Goal: Transaction & Acquisition: Purchase product/service

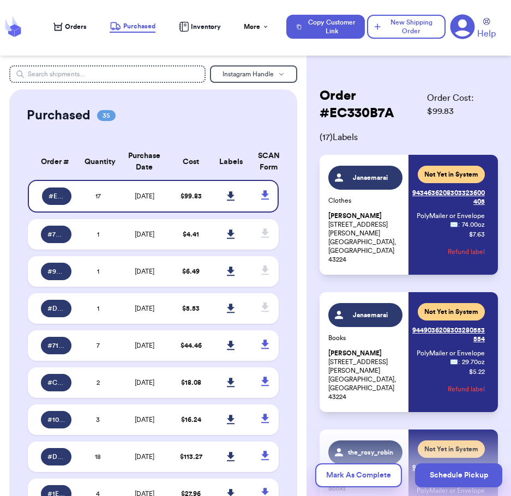
click at [67, 22] on span "Orders" at bounding box center [76, 26] width 22 height 9
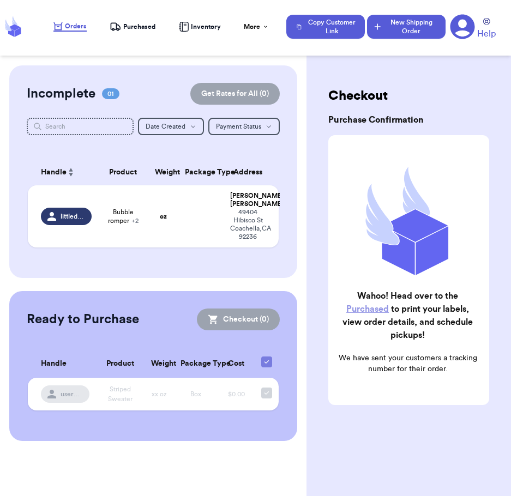
click at [402, 19] on button "New Shipping Order" at bounding box center [406, 27] width 79 height 24
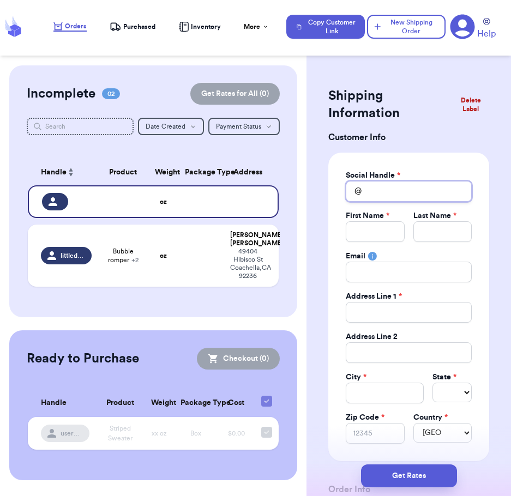
click at [400, 194] on input "Total Amount Paid" at bounding box center [409, 191] width 126 height 21
type input "m"
type input "me"
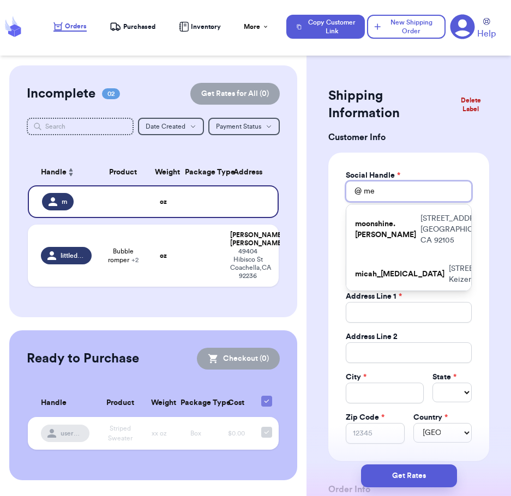
type input "meg"
type input "megs"
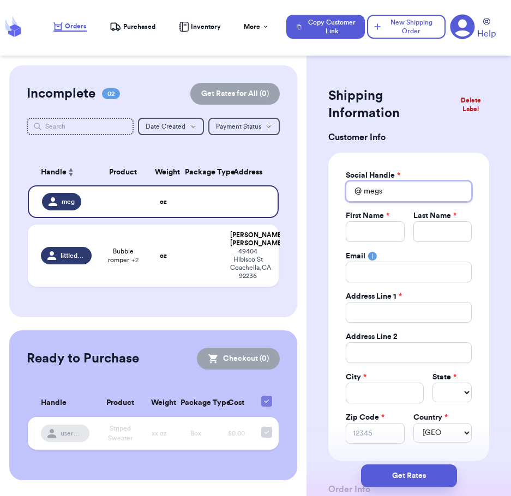
type input "meg"
type input "me"
type input "m"
type input "ma"
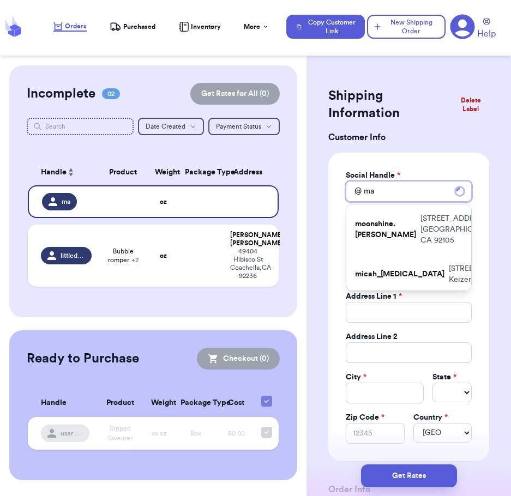
type input "mal"
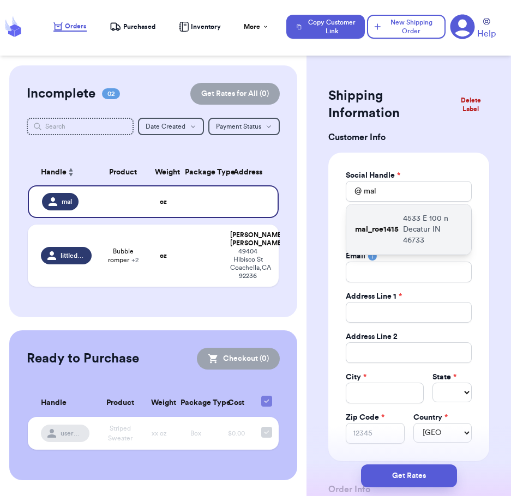
click at [378, 211] on div "mal_roe1415 4533 E 100 n Decatur IN 46733" at bounding box center [408, 230] width 125 height 50
type input "mal_roe1415"
type input "[PERSON_NAME]"
type input "[EMAIL_ADDRESS][DOMAIN_NAME]"
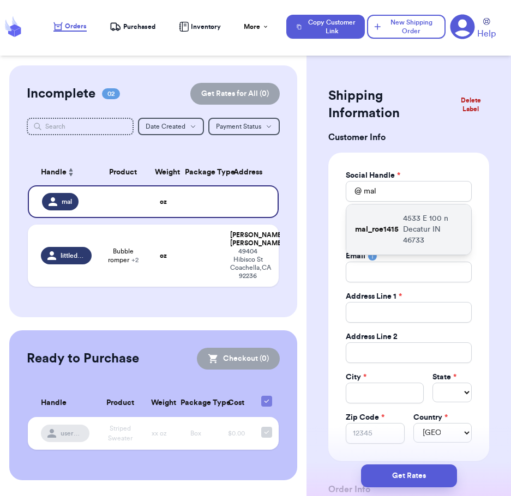
type input "4533 E 100 n"
type input "Decatur"
select select "IN"
type input "46733"
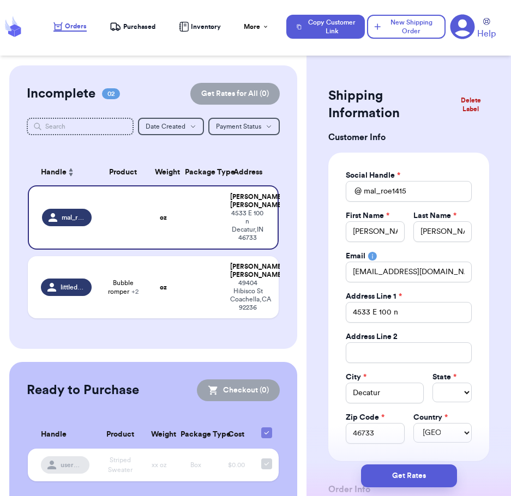
click at [438, 220] on label "Last Name *" at bounding box center [435, 216] width 43 height 11
drag, startPoint x: 435, startPoint y: 227, endPoint x: 418, endPoint y: 227, distance: 16.9
click at [418, 227] on input "[PERSON_NAME]" at bounding box center [443, 232] width 58 height 21
type input "M"
type input "My"
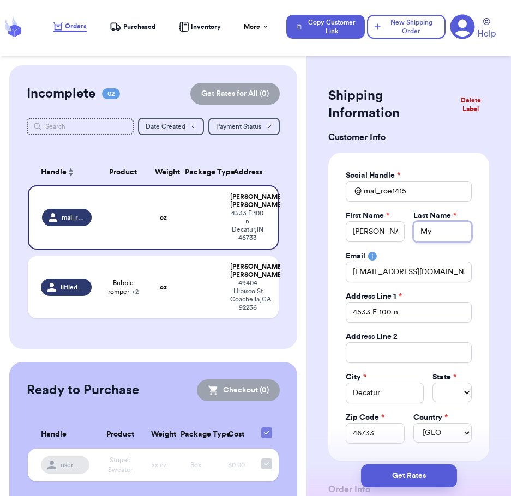
type input "Mye"
type input "[PERSON_NAME]"
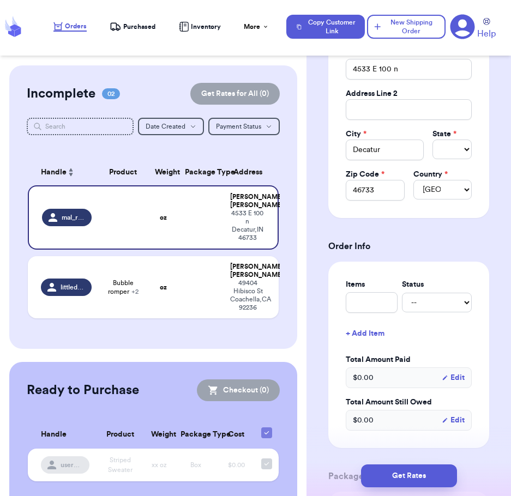
scroll to position [249, 0]
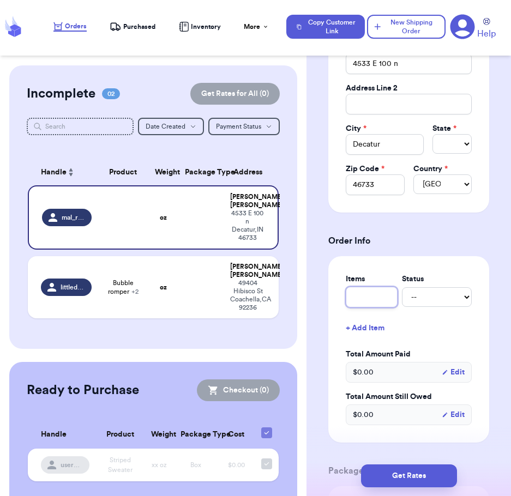
click at [356, 294] on input "text" at bounding box center [372, 297] width 52 height 21
type input "G"
type input "Ga"
type input "Gam"
type input "Game"
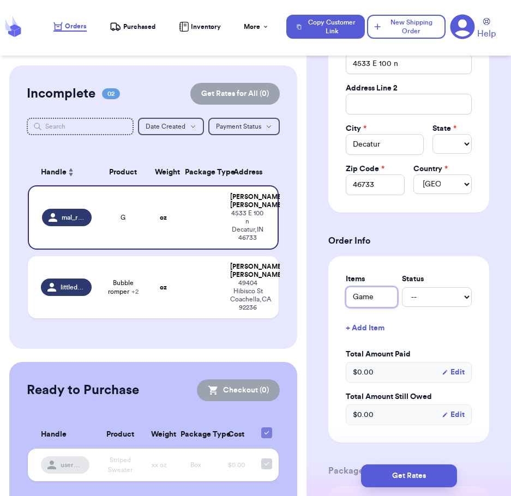
type input "Game"
type input "Game a"
type input "Game an"
type input "Game and"
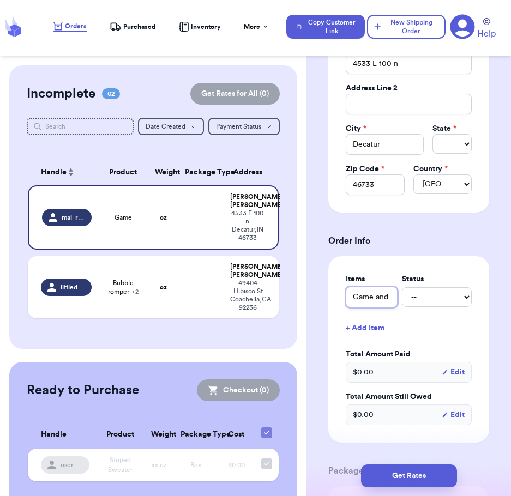
type input "Game and S"
type input "Game and Sl"
type input "Game and Sle"
type input "Game and Slee"
type input "Game and Sleep"
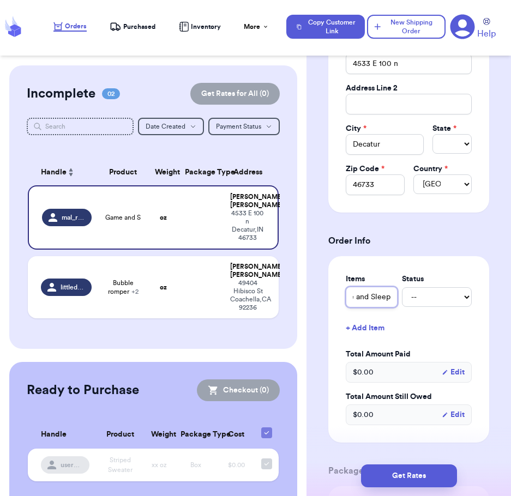
type input "Game and Sleepe"
type input "Game and Sleeper"
click at [471, 340] on div "Items Status Game and Sleeper -- Paid Owes + Add Item Total Amount Paid $ 0.00 …" at bounding box center [408, 349] width 161 height 187
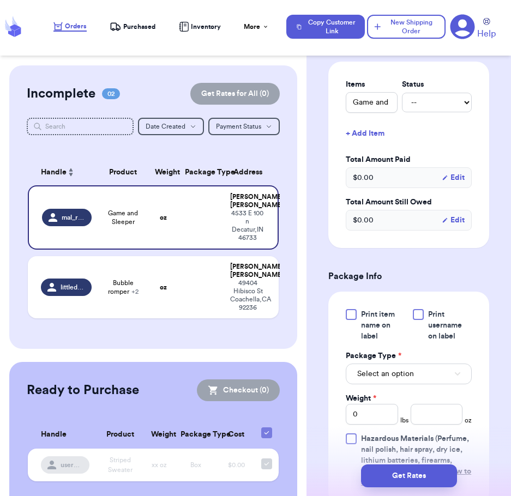
scroll to position [448, 0]
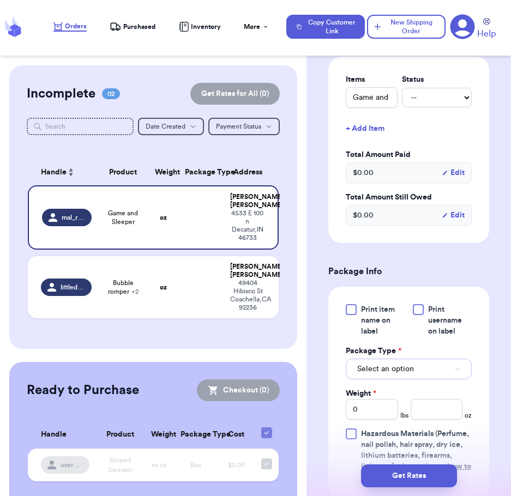
click at [406, 371] on span "Select an option" at bounding box center [385, 369] width 57 height 11
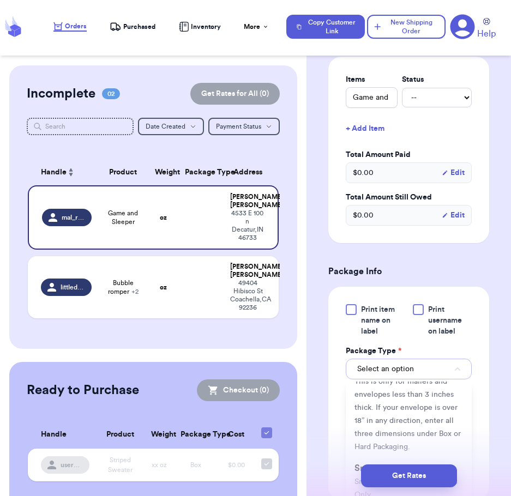
scroll to position [134, 0]
click at [400, 427] on li "PolyMailer or Envelope ✉️ This is only for mailers and envelopes less than 3 in…" at bounding box center [409, 407] width 126 height 100
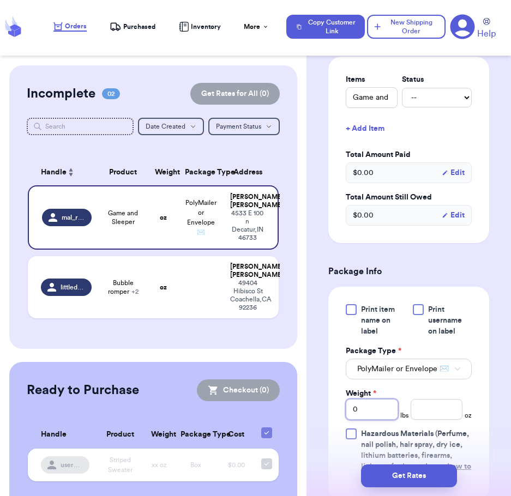
click at [352, 420] on input "0" at bounding box center [372, 409] width 52 height 21
click at [373, 420] on input "0" at bounding box center [372, 409] width 52 height 21
type input "01"
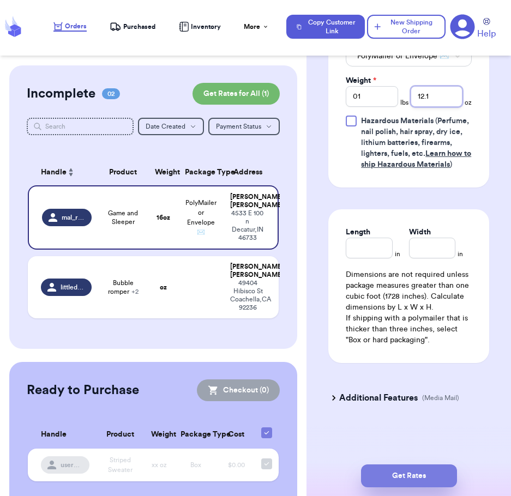
type input "12.1"
click at [414, 471] on button "Get Rates" at bounding box center [409, 476] width 96 height 23
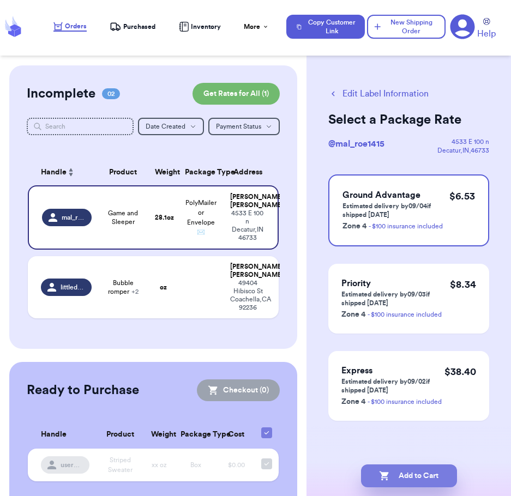
click at [418, 478] on button "Add to Cart" at bounding box center [409, 476] width 96 height 23
checkbox input "true"
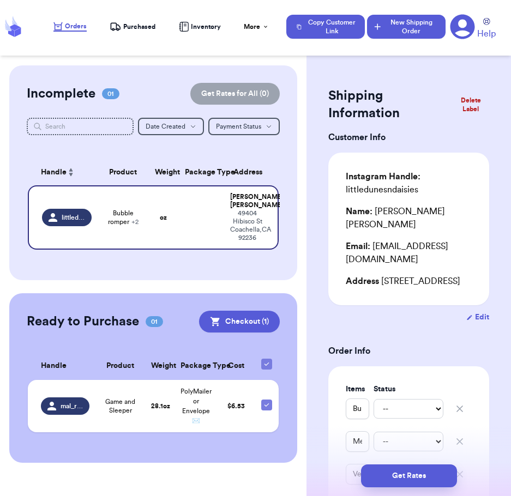
click at [405, 30] on button "New Shipping Order" at bounding box center [406, 27] width 79 height 24
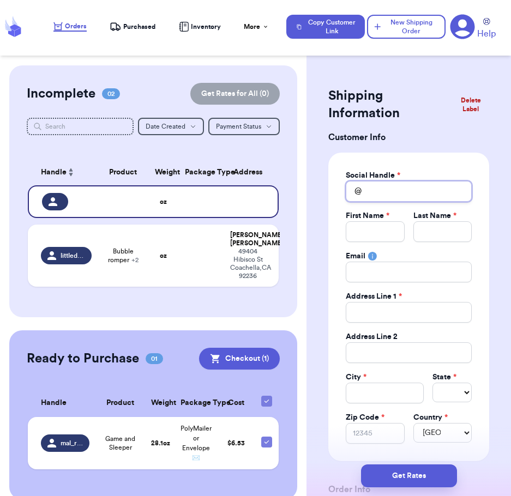
click at [398, 199] on input "Total Amount Paid" at bounding box center [409, 191] width 126 height 21
type input "t"
type input "to"
type input "too"
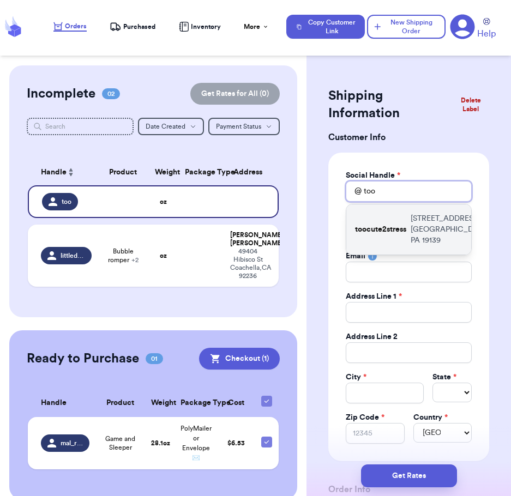
type input "too"
click at [397, 235] on p "toocute2stress" at bounding box center [380, 229] width 51 height 11
type input "toocute2stress"
type input "[PERSON_NAME]"
type input "Mooee"
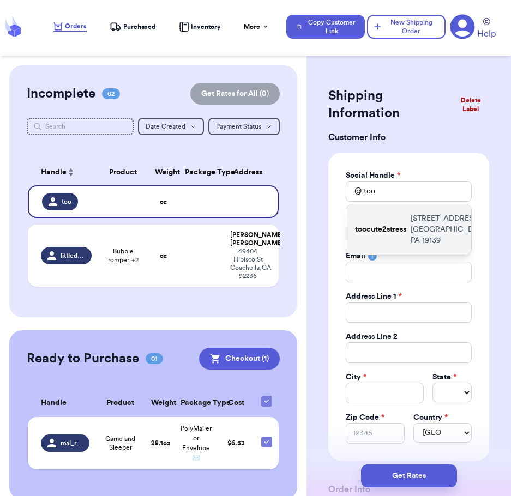
type input "[EMAIL_ADDRESS][DOMAIN_NAME]"
type input "[STREET_ADDRESS]"
type input "[GEOGRAPHIC_DATA]"
select select "PA"
type input "19139"
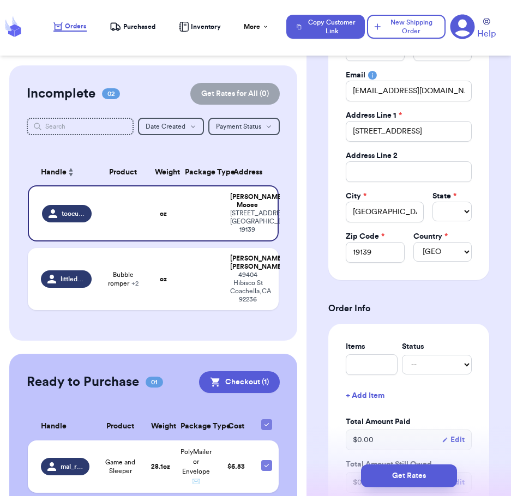
scroll to position [176, 0]
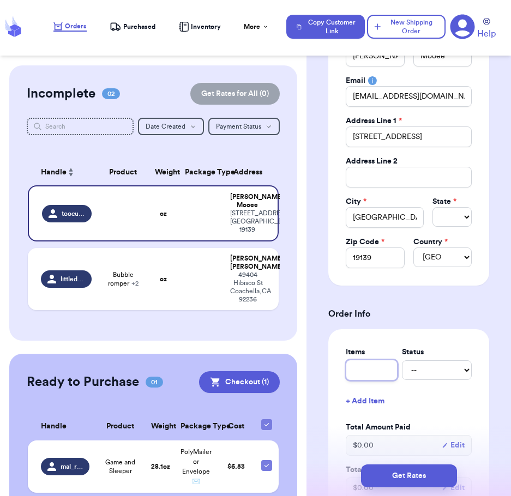
click at [375, 375] on input "text" at bounding box center [372, 370] width 52 height 21
type input "S"
type input "Sh"
type input "Sho"
type input "Shoe"
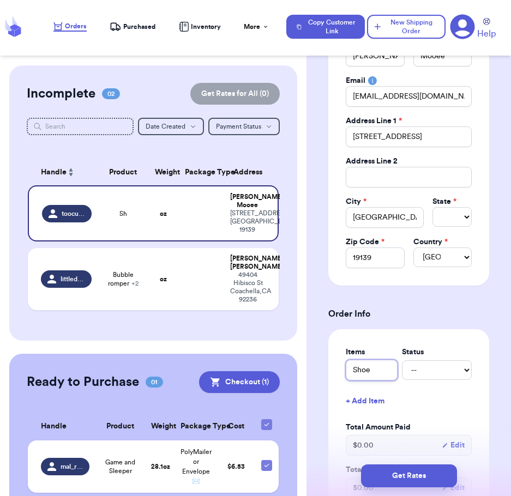
type input "Shoes"
click at [498, 391] on div "Shipping Information Delete Label Customer Info Social Handle * @ toocute2stres…" at bounding box center [409, 486] width 205 height 1193
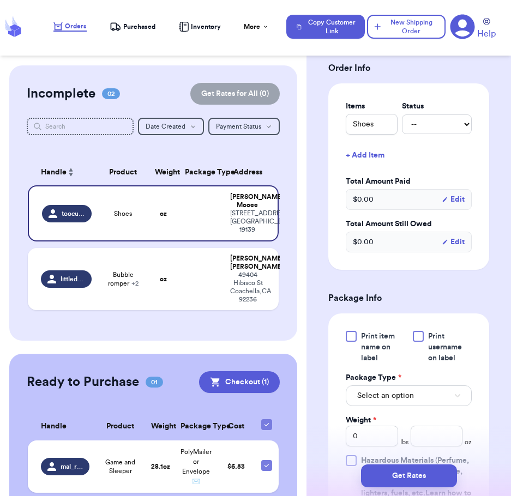
scroll to position [448, 0]
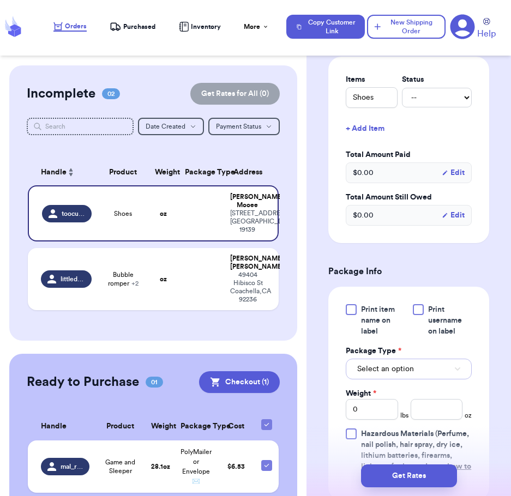
click at [416, 379] on button "Select an option" at bounding box center [409, 369] width 126 height 21
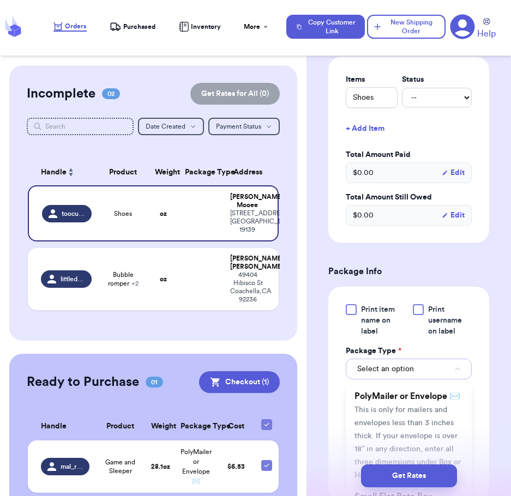
scroll to position [110, 0]
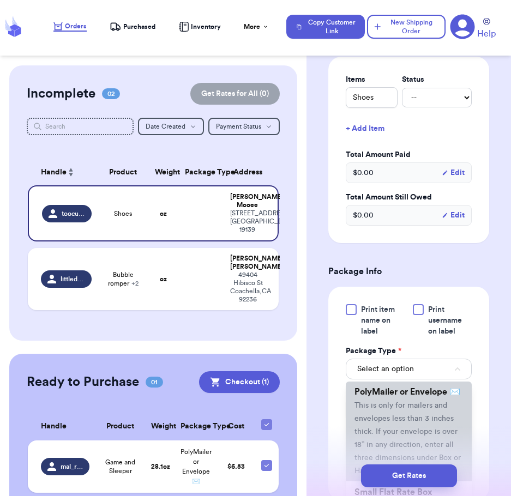
click at [403, 397] on span "PolyMailer or Envelope ✉️" at bounding box center [408, 392] width 106 height 9
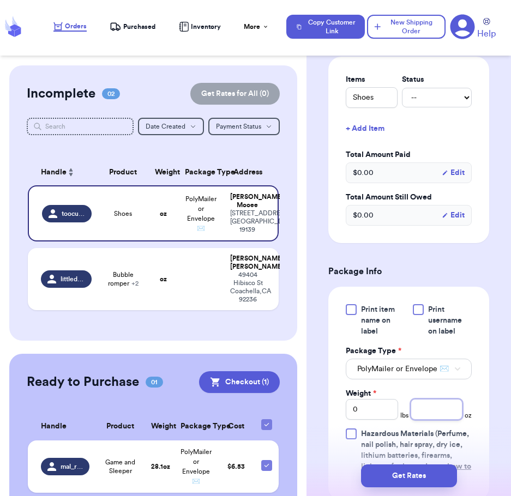
click at [418, 418] on input "number" at bounding box center [437, 409] width 52 height 21
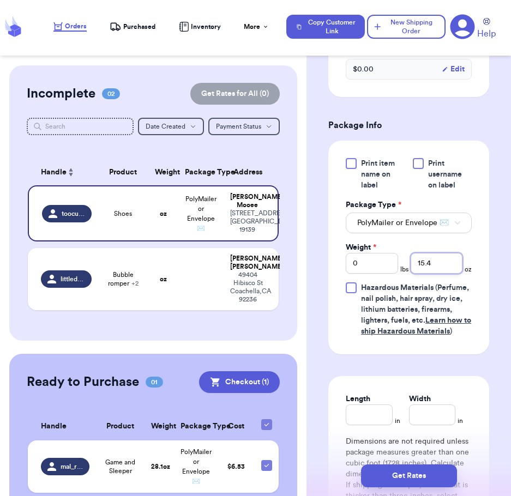
scroll to position [601, 0]
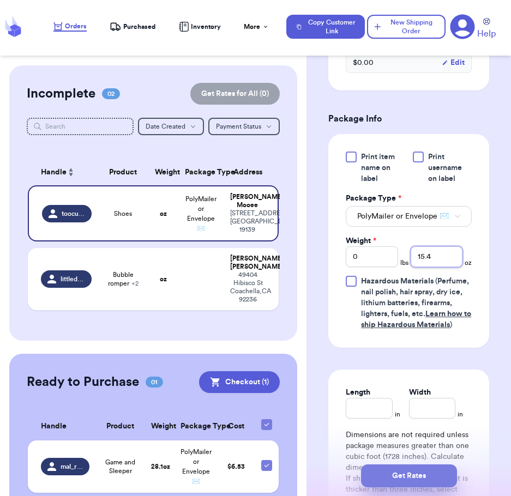
type input "15.4"
click at [420, 476] on button "Get Rates" at bounding box center [409, 476] width 96 height 23
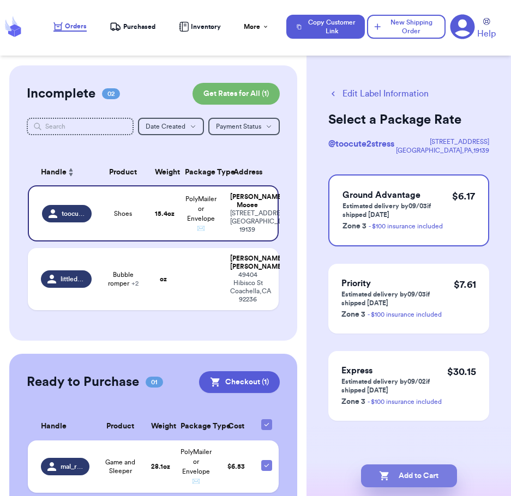
click at [405, 477] on button "Add to Cart" at bounding box center [409, 476] width 96 height 23
checkbox input "true"
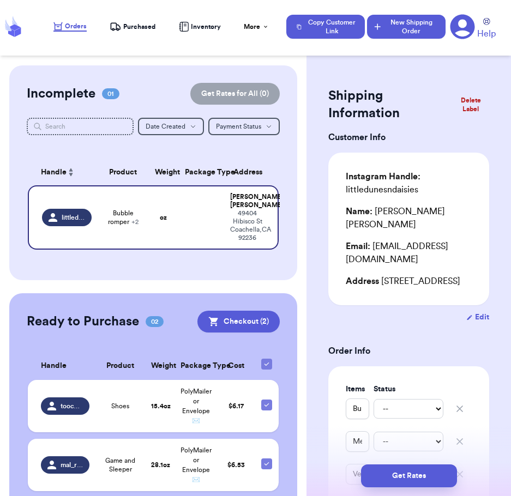
click at [387, 27] on button "New Shipping Order" at bounding box center [406, 27] width 79 height 24
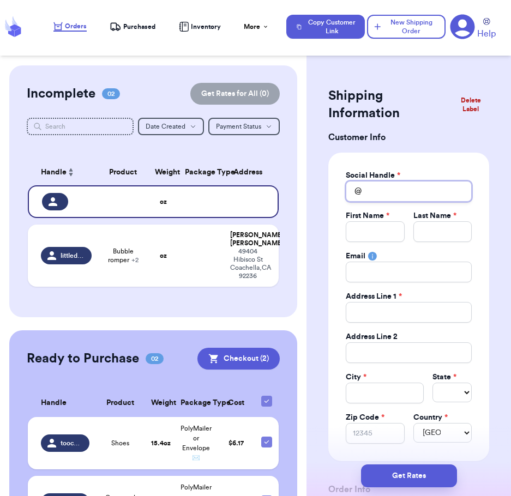
click at [378, 186] on input "Total Amount Paid" at bounding box center [409, 191] width 126 height 21
type input "h"
type input "ha"
type input "han"
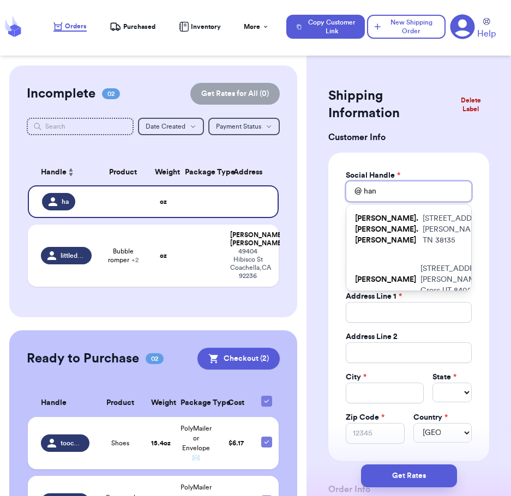
type input "[PERSON_NAME]"
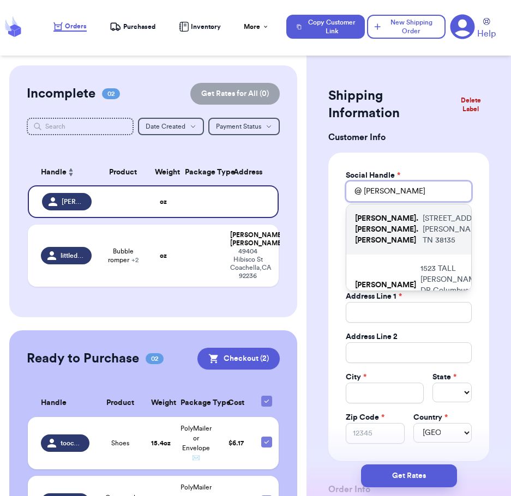
type input "[PERSON_NAME]"
click at [396, 246] on p "[PERSON_NAME].[PERSON_NAME].[PERSON_NAME]" at bounding box center [386, 229] width 63 height 33
type input "[PERSON_NAME].[PERSON_NAME].[PERSON_NAME]"
type input "[PERSON_NAME]"
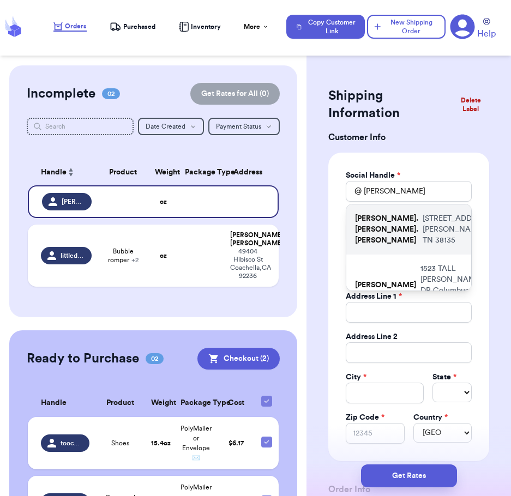
type input "[PERSON_NAME][EMAIL_ADDRESS][DOMAIN_NAME]"
type input "[STREET_ADDRESS]"
type input "[PERSON_NAME]"
select select "TN"
type input "38135"
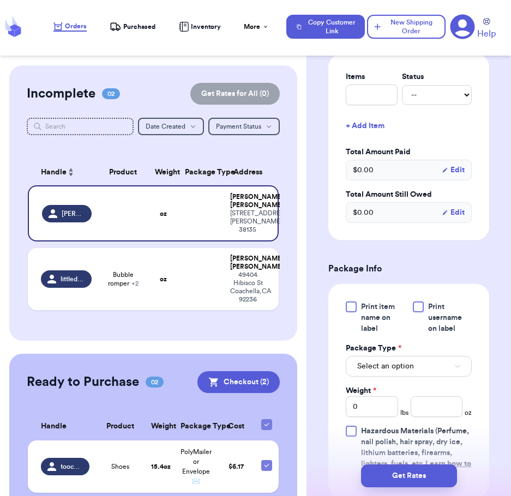
scroll to position [452, 0]
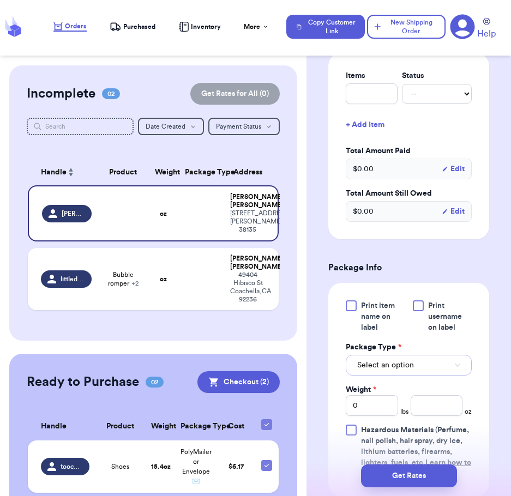
click at [368, 368] on span "Select an option" at bounding box center [385, 365] width 57 height 11
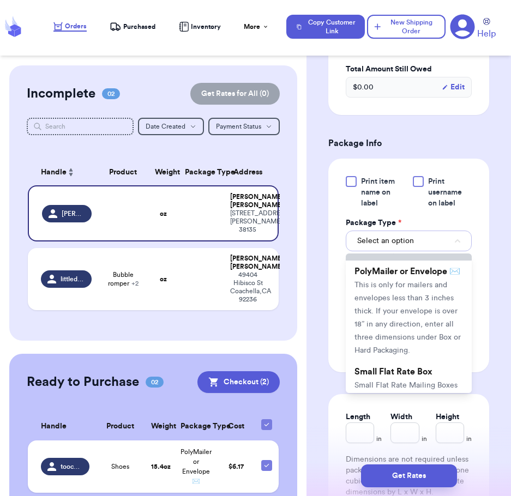
scroll to position [107, 0]
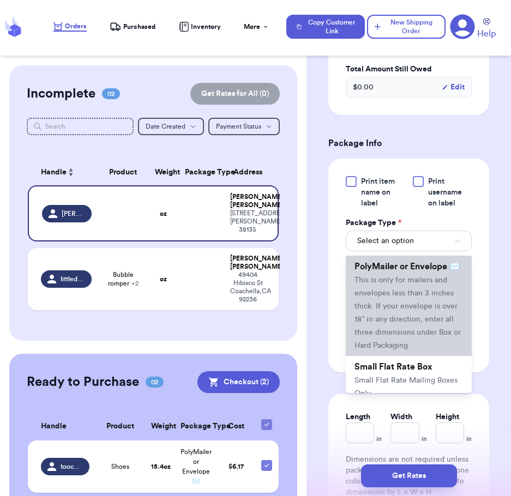
click at [371, 337] on li "PolyMailer or Envelope ✉️ This is only for mailers and envelopes less than 3 in…" at bounding box center [409, 306] width 126 height 100
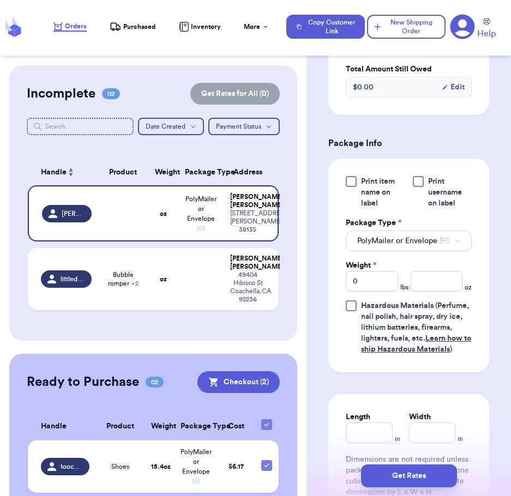
scroll to position [605, 0]
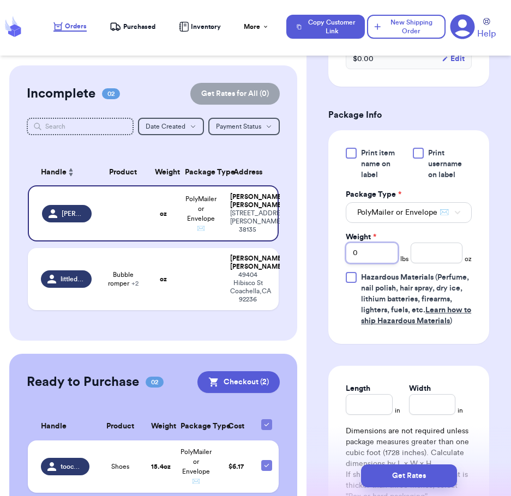
click at [392, 261] on input "0" at bounding box center [372, 253] width 52 height 21
type input "01"
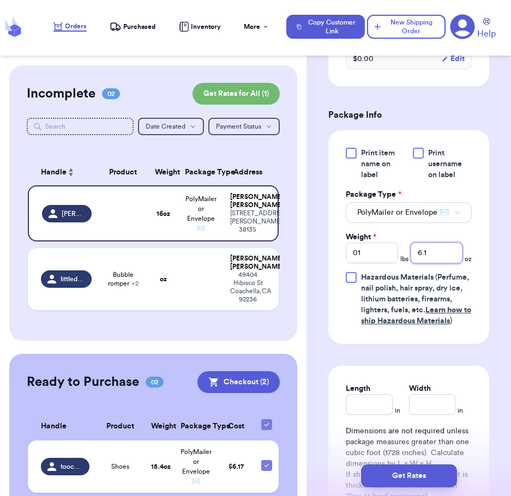
scroll to position [794, 0]
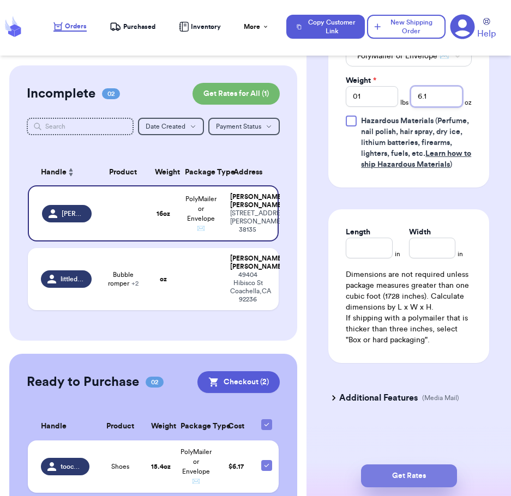
type input "6.1"
click at [412, 480] on button "Get Rates" at bounding box center [409, 476] width 96 height 23
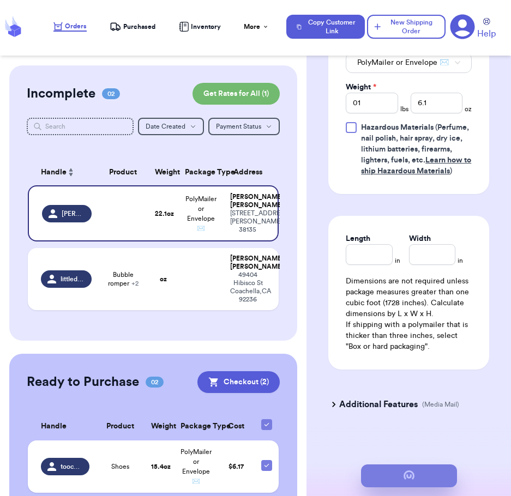
scroll to position [0, 0]
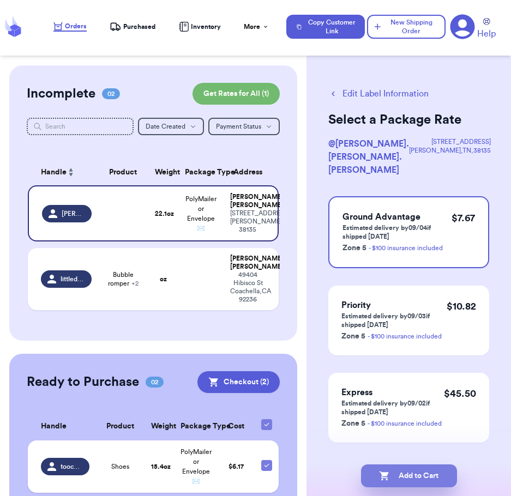
click at [412, 480] on button "Add to Cart" at bounding box center [409, 476] width 96 height 23
checkbox input "true"
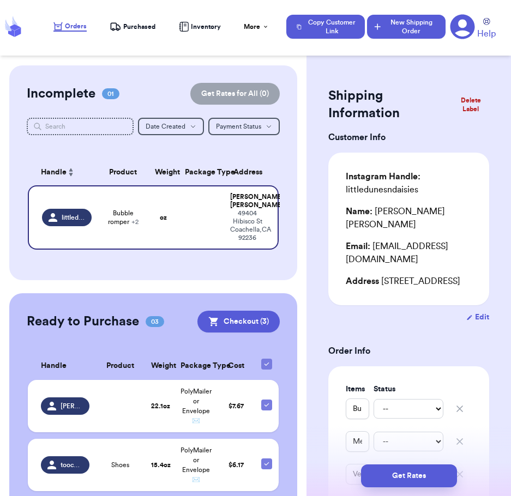
click at [400, 26] on button "New Shipping Order" at bounding box center [406, 27] width 79 height 24
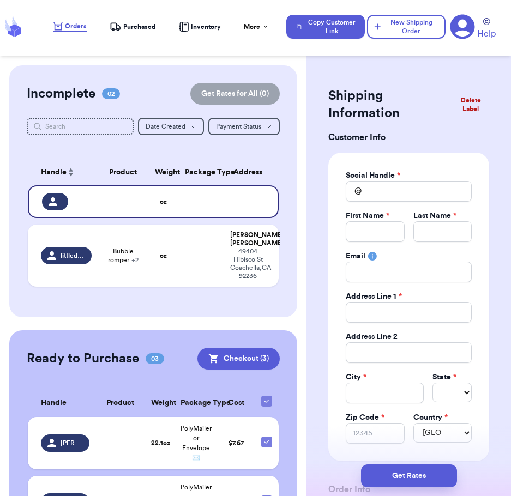
click at [378, 204] on div "Social Handle * @ First Name * Last Name * Email Address Line 1 * Address Line …" at bounding box center [409, 307] width 126 height 274
click at [375, 198] on input "Total Amount Paid" at bounding box center [409, 191] width 126 height 21
type input "j"
type input "ju"
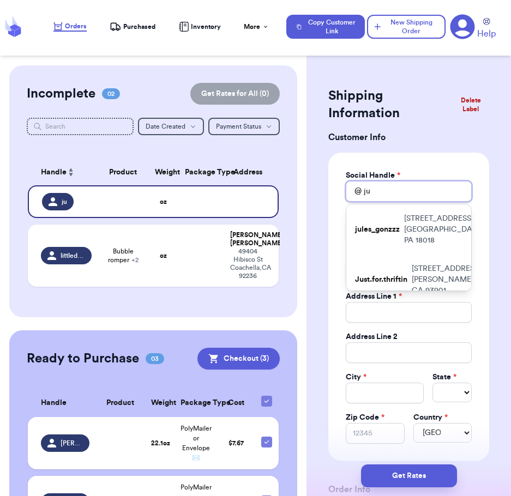
type input "j"
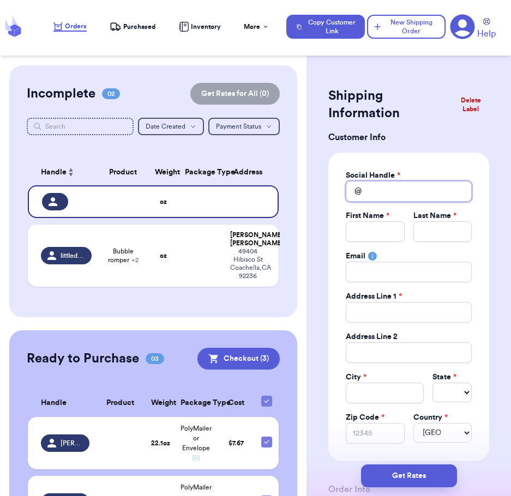
type input "p"
type input "pe"
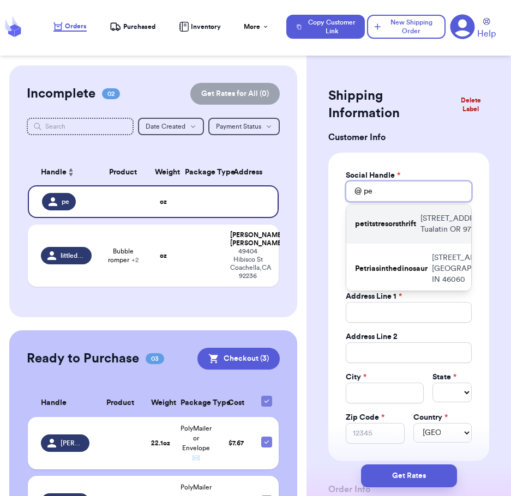
type input "pet"
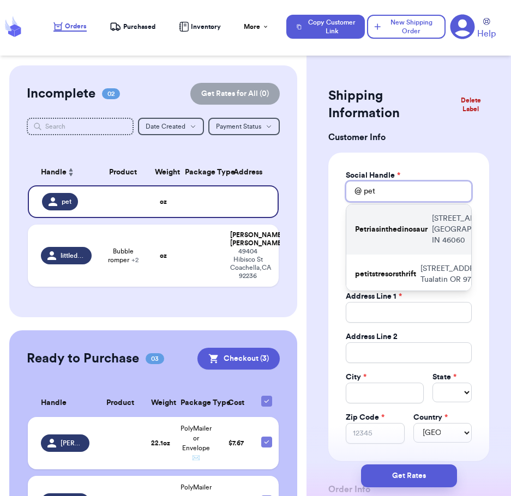
type input "pet"
click at [412, 232] on div "Petriasinthedinosaur [STREET_ADDRESS]" at bounding box center [408, 230] width 125 height 50
type input "Petriasinthedinosaur"
type input "Juli"
type input "[PERSON_NAME]"
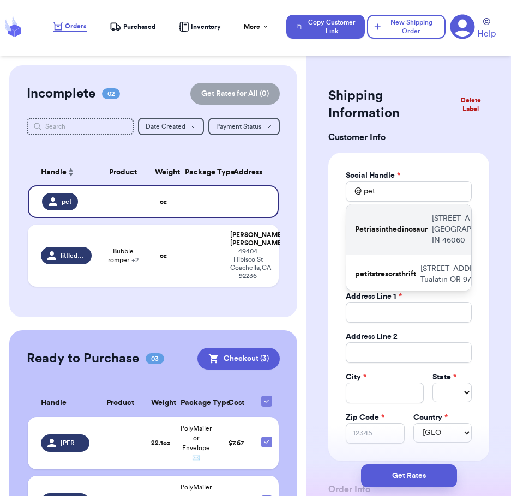
type input "[EMAIL_ADDRESS][DOMAIN_NAME]"
type input "[STREET_ADDRESS]"
type input "[GEOGRAPHIC_DATA]"
select select "IN"
type input "46060"
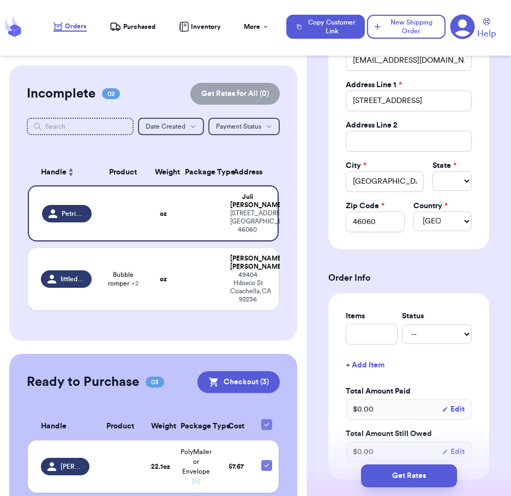
scroll to position [240, 0]
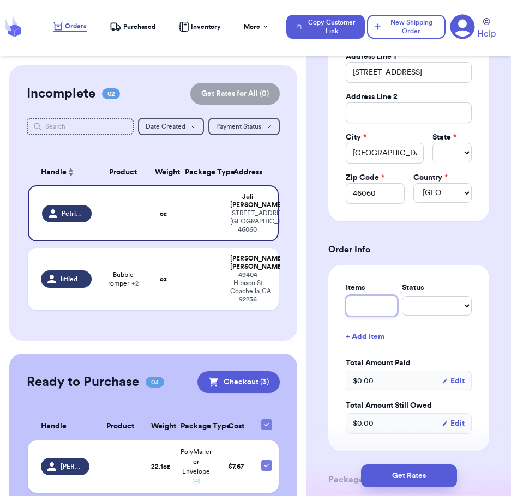
click at [366, 306] on input "text" at bounding box center [372, 306] width 52 height 21
type input "O"
type input "On"
type input "One"
type input "Ones"
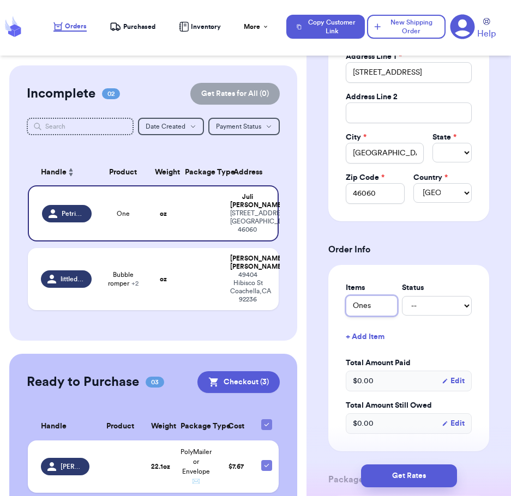
type input "Onesi"
type input "Onesie"
type input "Onesie a"
type input "Onesie an"
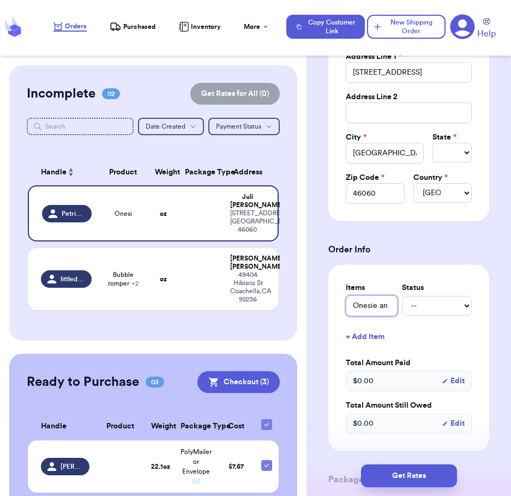
type input "Onesie and"
type input "Onesie and S"
type input "Onesie and Sl"
type input "Onesie and Sle"
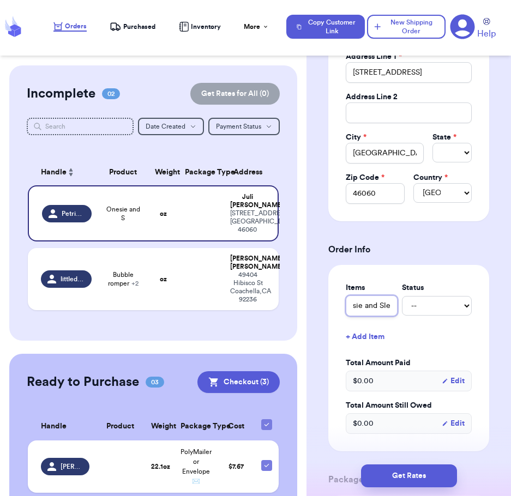
type input "Onesie and Slee"
click at [428, 330] on button "+ Add Item" at bounding box center [409, 337] width 135 height 24
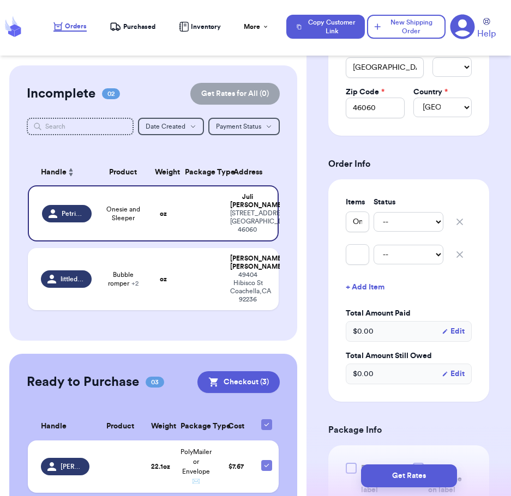
scroll to position [332, 0]
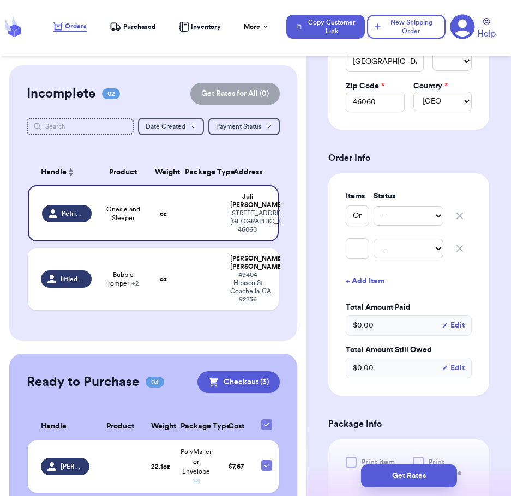
click at [454, 245] on icon "button" at bounding box center [459, 248] width 11 height 11
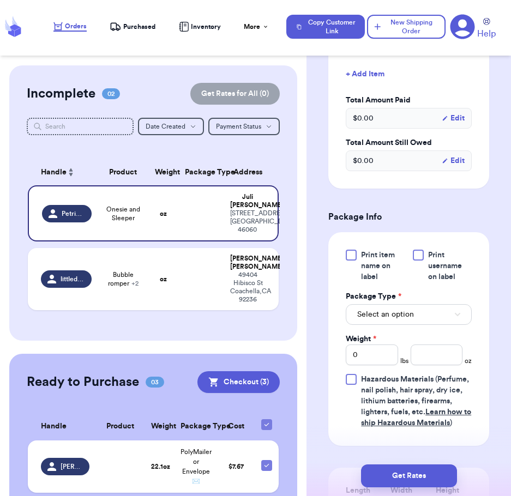
scroll to position [506, 0]
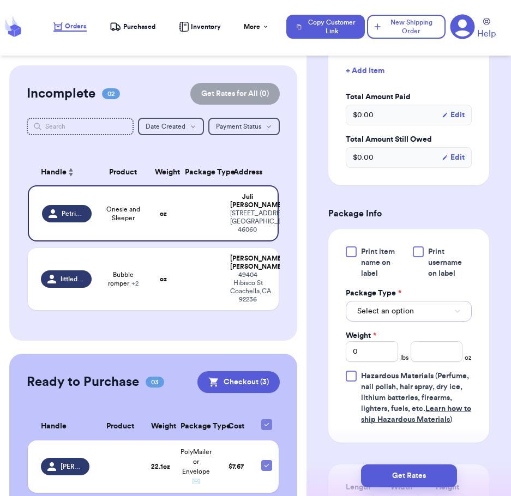
click at [422, 311] on button "Select an option" at bounding box center [409, 311] width 126 height 21
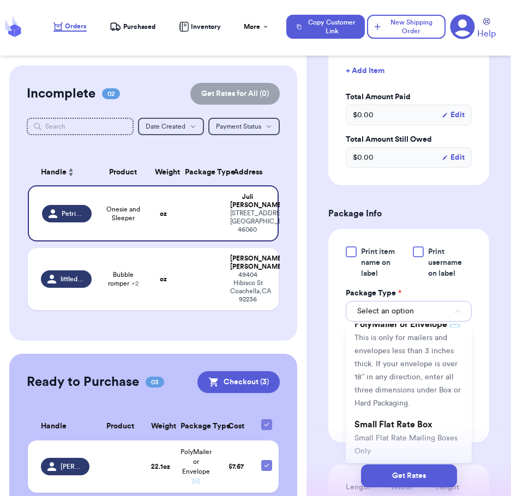
scroll to position [125, 0]
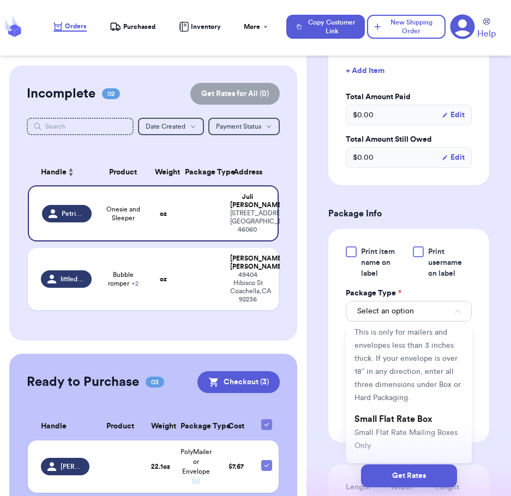
click at [399, 402] on span "This is only for mailers and envelopes less than 3 inches thick. If your envelo…" at bounding box center [408, 365] width 106 height 73
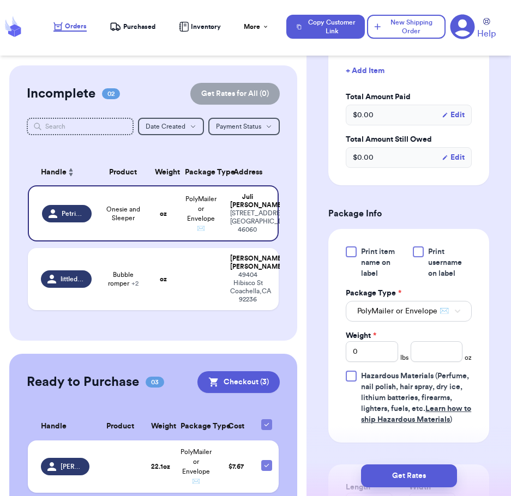
scroll to position [682, 0]
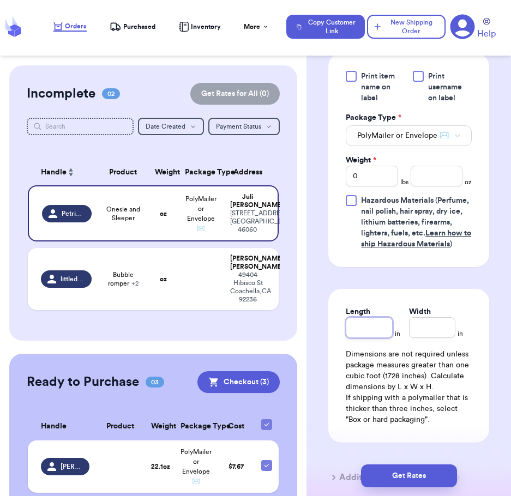
click at [363, 338] on input "Length" at bounding box center [369, 328] width 46 height 21
click at [412, 338] on input "Width" at bounding box center [432, 328] width 46 height 21
click at [424, 184] on input "number" at bounding box center [437, 176] width 52 height 21
click at [403, 487] on button "Get Rates" at bounding box center [409, 476] width 96 height 23
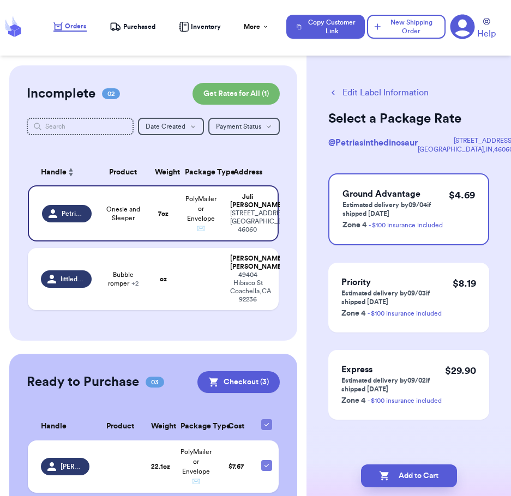
scroll to position [0, 0]
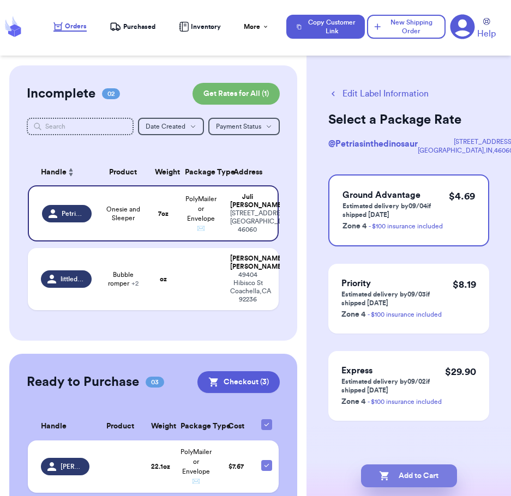
click at [403, 487] on button "Add to Cart" at bounding box center [409, 476] width 96 height 23
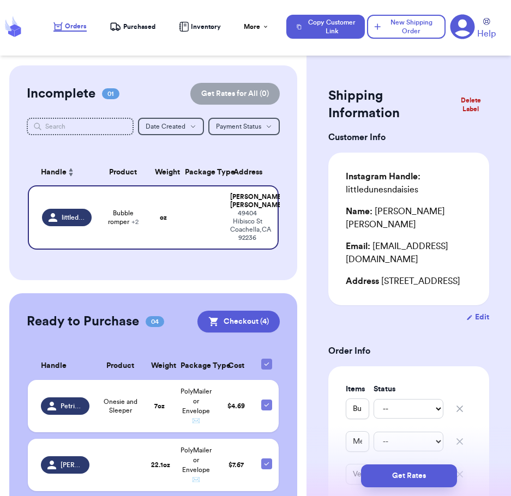
click at [415, 88] on h2 "Shipping Information" at bounding box center [390, 104] width 124 height 35
click at [396, 28] on button "New Shipping Order" at bounding box center [406, 27] width 79 height 24
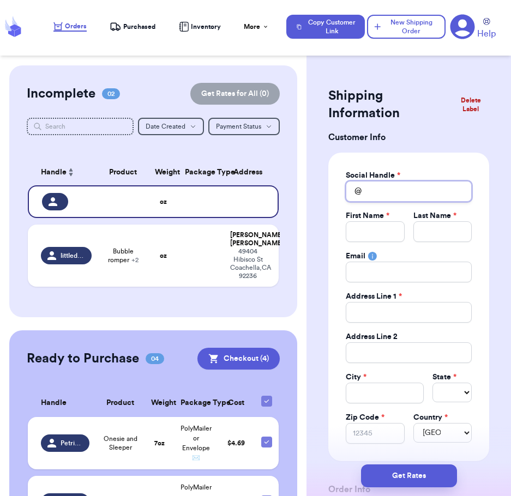
click at [382, 192] on input "Total Amount Paid" at bounding box center [409, 191] width 126 height 21
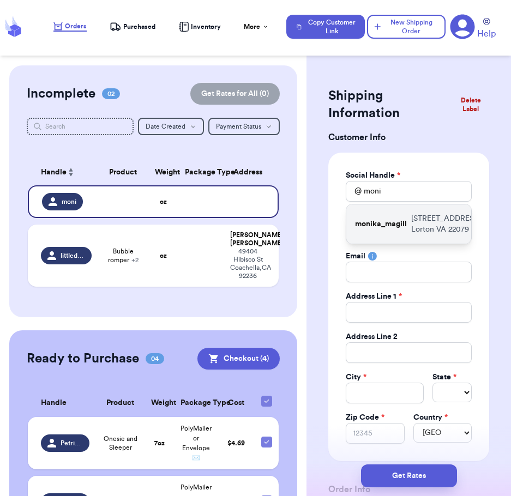
click at [392, 244] on div "[PERSON_NAME] [STREET_ADDRESS]" at bounding box center [408, 224] width 125 height 39
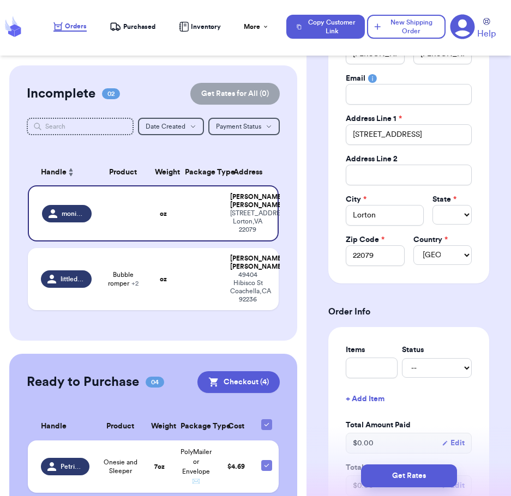
scroll to position [183, 0]
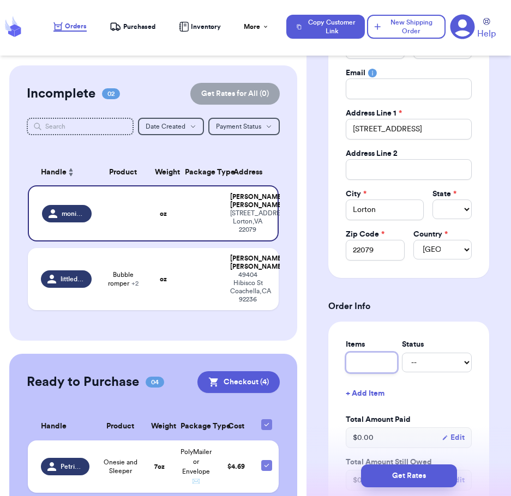
click at [362, 364] on input "text" at bounding box center [372, 362] width 52 height 21
click at [400, 329] on div "Items Status Jacket -- Paid Owes + Add Item Total Amount Paid $ 0.00 Edit Total…" at bounding box center [408, 415] width 161 height 187
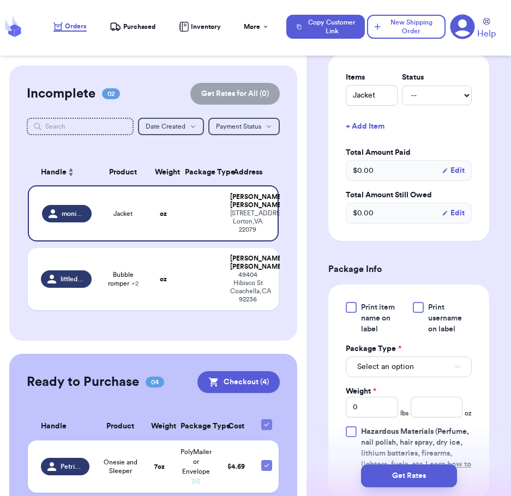
scroll to position [451, 0]
click at [393, 353] on label "Package Type *" at bounding box center [374, 348] width 56 height 11
click at [387, 362] on span "Select an option" at bounding box center [385, 366] width 57 height 11
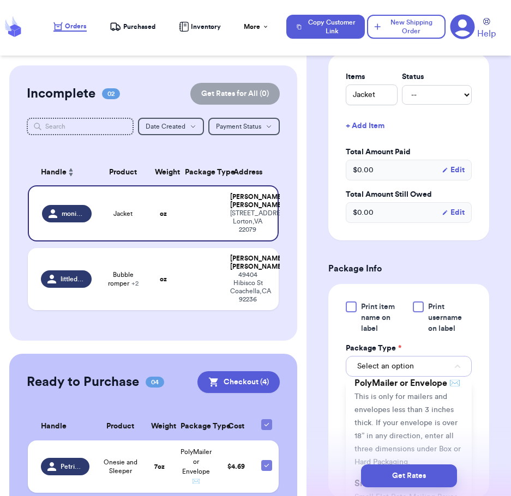
scroll to position [117, 0]
click at [384, 415] on li "PolyMailer or Envelope ✉️ This is only for mailers and envelopes less than 3 in…" at bounding box center [409, 422] width 126 height 100
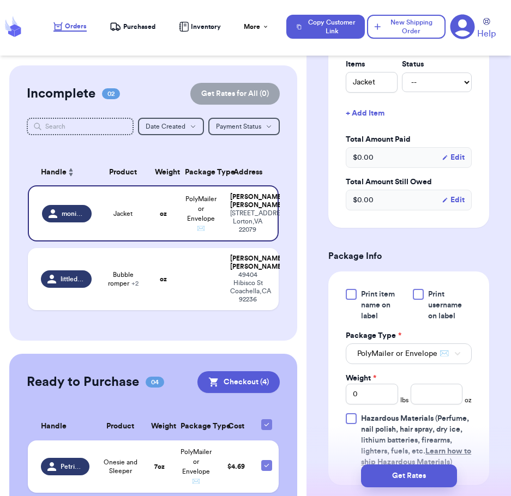
scroll to position [466, 0]
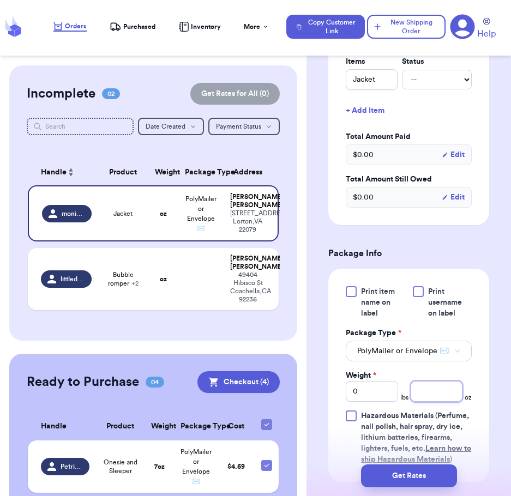
click at [427, 402] on input "number" at bounding box center [437, 391] width 52 height 21
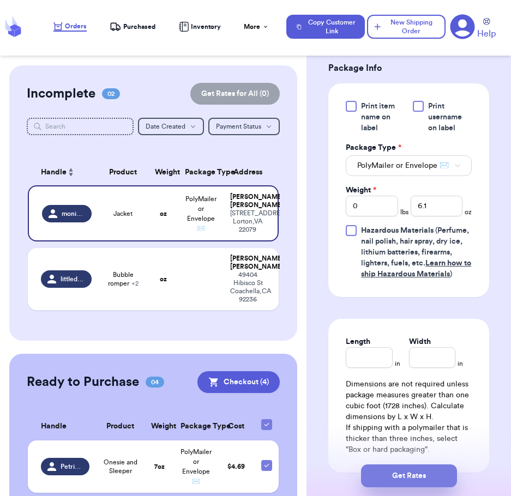
click at [418, 475] on button "Get Rates" at bounding box center [409, 476] width 96 height 23
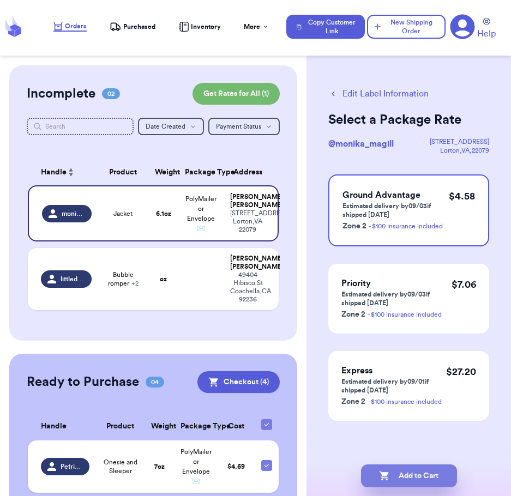
click at [421, 477] on button "Add to Cart" at bounding box center [409, 476] width 96 height 23
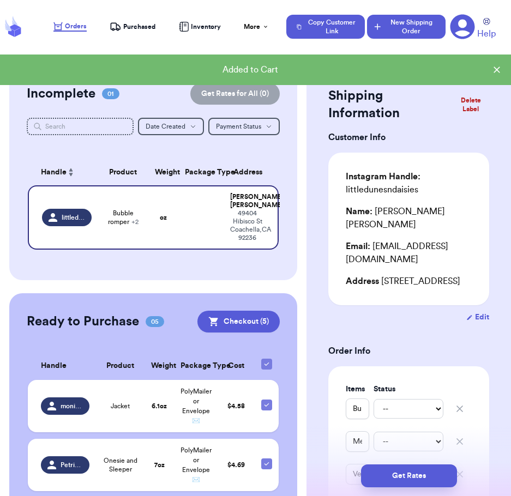
click at [400, 25] on button "New Shipping Order" at bounding box center [406, 27] width 79 height 24
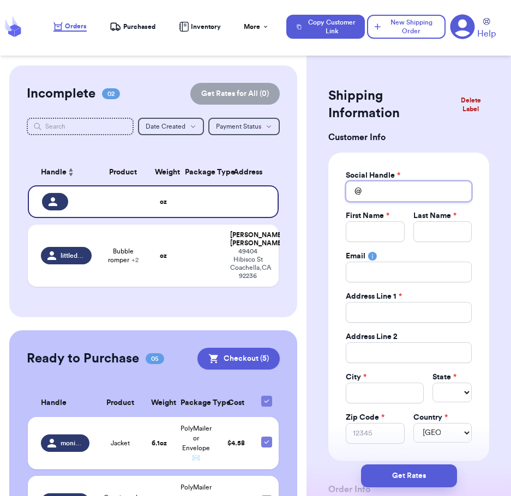
click at [388, 193] on input "Total Amount Paid" at bounding box center [409, 191] width 126 height 21
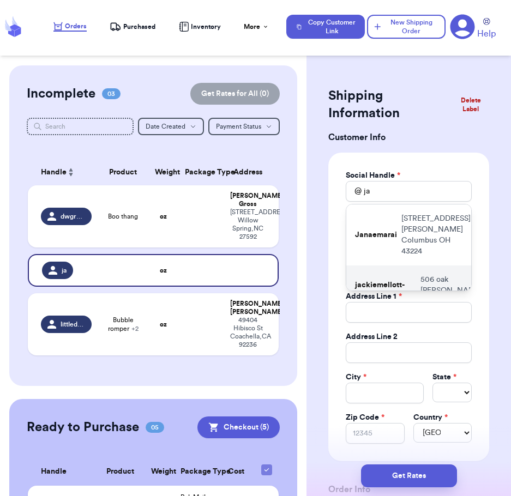
click at [421, 282] on p "[STREET_ADDRESS]" at bounding box center [452, 290] width 62 height 33
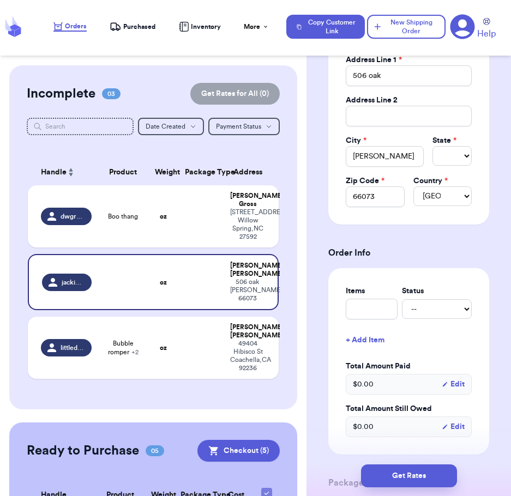
scroll to position [236, 0]
drag, startPoint x: 387, startPoint y: 71, endPoint x: 368, endPoint y: 71, distance: 19.1
click at [368, 71] on input "506 oak" at bounding box center [409, 76] width 126 height 21
click at [495, 244] on div "Shipping Information Delete Label Customer Info Social Handle * @ jackiemellott…" at bounding box center [409, 425] width 205 height 1193
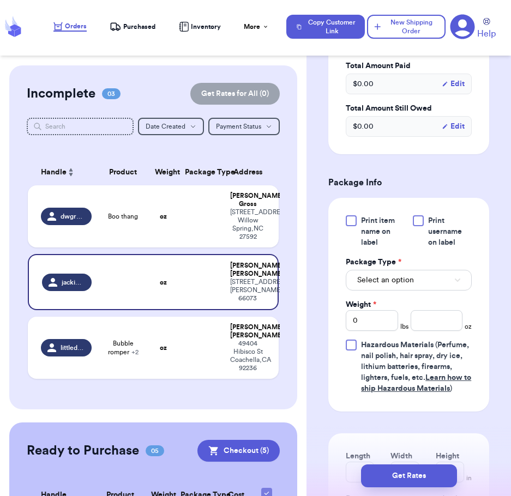
scroll to position [581, 0]
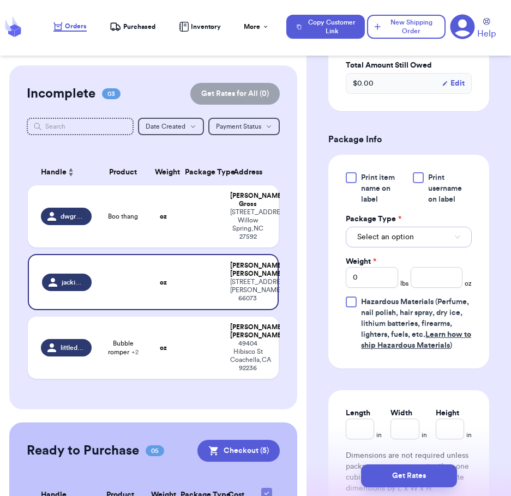
click at [409, 239] on span "Select an option" at bounding box center [385, 237] width 57 height 11
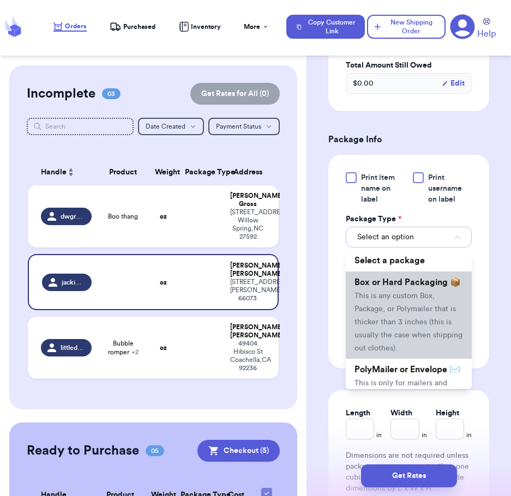
scroll to position [94, 0]
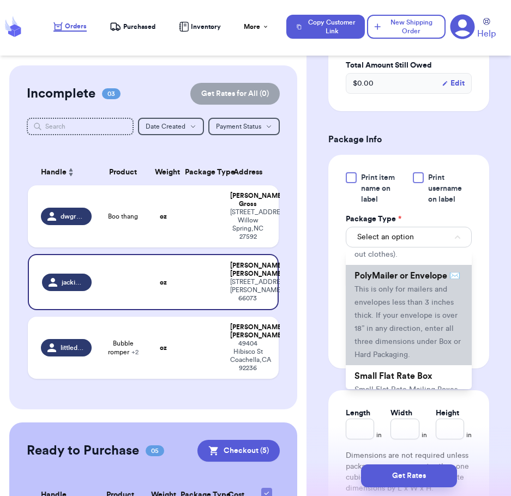
click at [376, 339] on span "This is only for mailers and envelopes less than 3 inches thick. If your envelo…" at bounding box center [408, 322] width 106 height 73
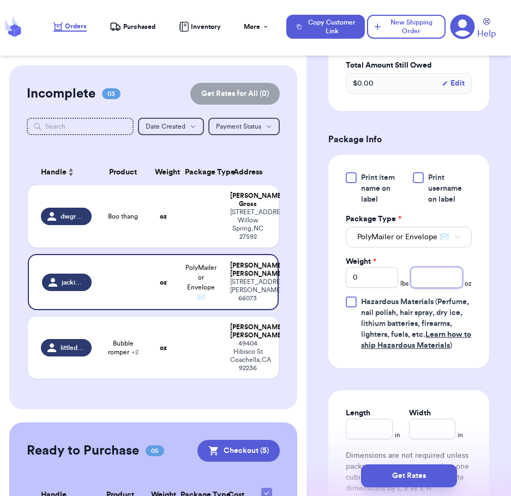
click at [416, 288] on input "number" at bounding box center [437, 277] width 52 height 21
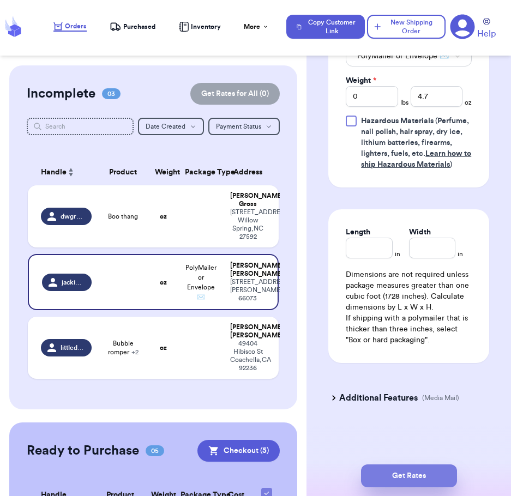
click at [400, 479] on button "Get Rates" at bounding box center [409, 476] width 96 height 23
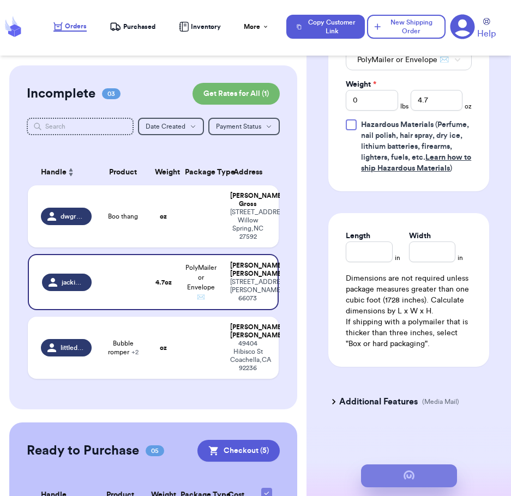
scroll to position [0, 0]
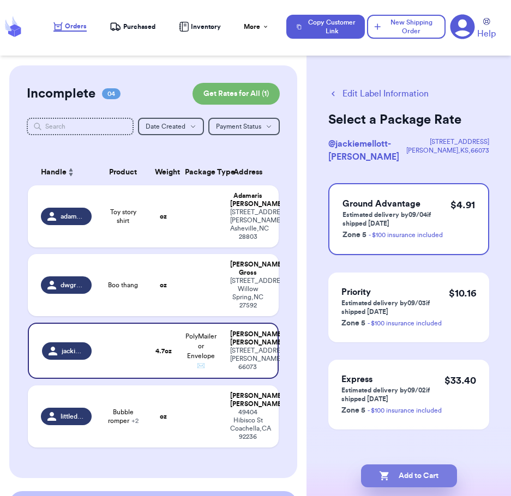
click at [400, 479] on button "Add to Cart" at bounding box center [409, 476] width 96 height 23
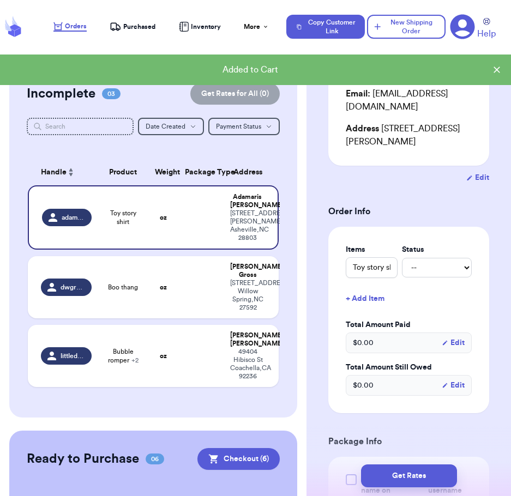
scroll to position [165, 0]
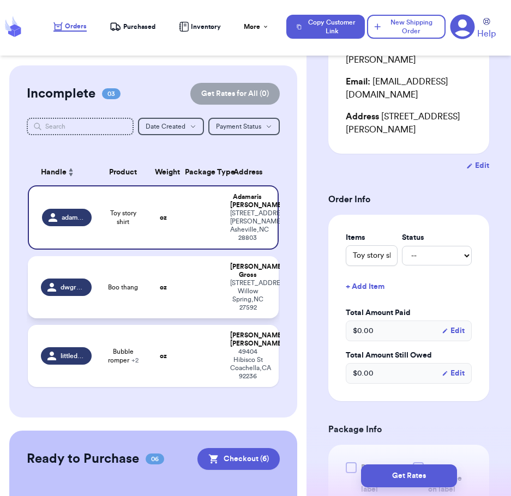
click at [182, 291] on td at bounding box center [200, 287] width 45 height 62
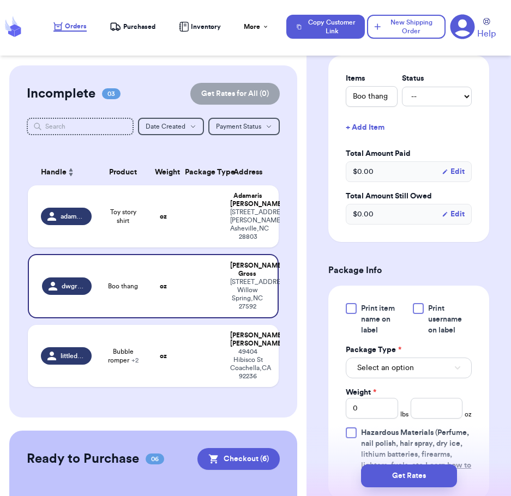
scroll to position [344, 0]
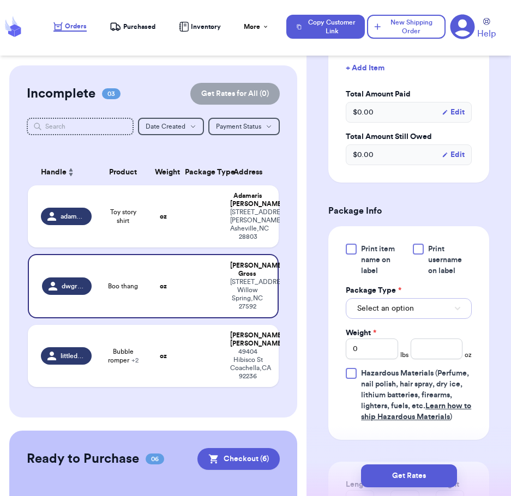
click at [407, 314] on span "Select an option" at bounding box center [385, 308] width 57 height 11
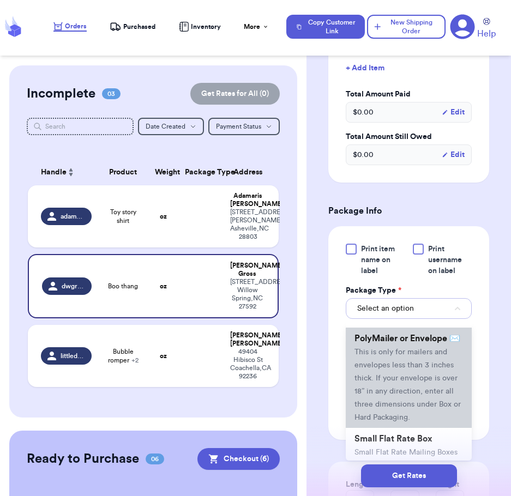
scroll to position [103, 0]
click at [387, 343] on span "PolyMailer or Envelope ✉️" at bounding box center [408, 338] width 106 height 9
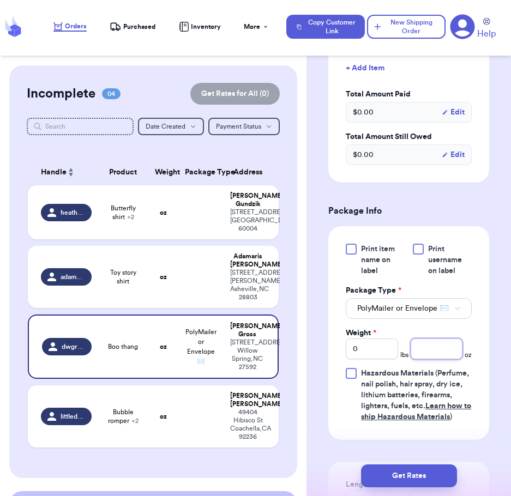
click at [420, 360] on input "number" at bounding box center [437, 349] width 52 height 21
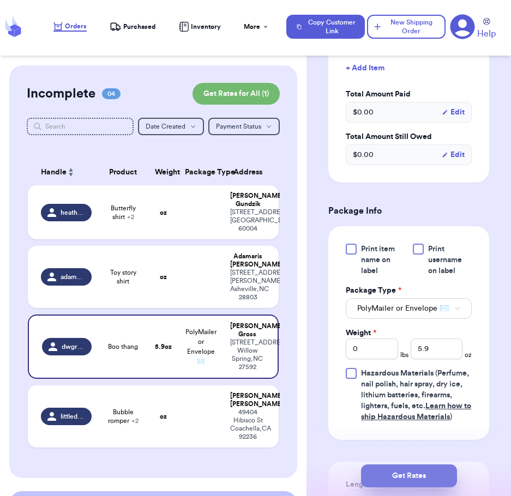
click at [405, 474] on button "Get Rates" at bounding box center [409, 476] width 96 height 23
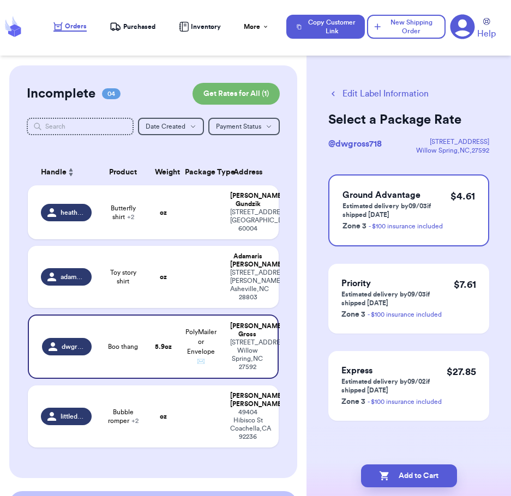
click at [356, 92] on button "Edit Label Information" at bounding box center [378, 93] width 100 height 13
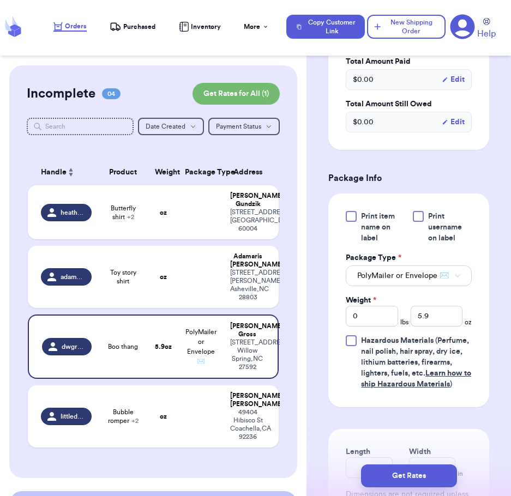
scroll to position [405, 0]
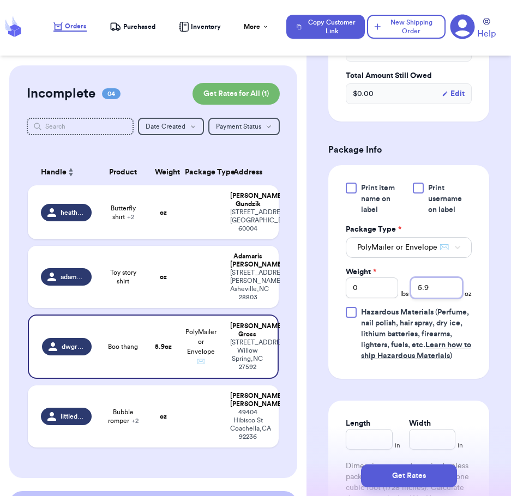
drag, startPoint x: 439, startPoint y: 344, endPoint x: 390, endPoint y: 342, distance: 48.6
click at [390, 298] on div "Weight * 0 lbs 5.9 oz" at bounding box center [409, 283] width 126 height 32
click at [400, 476] on button "Get Rates" at bounding box center [409, 476] width 96 height 23
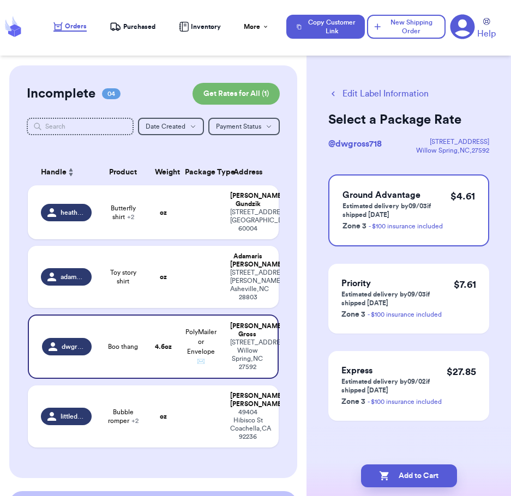
click at [400, 476] on button "Add to Cart" at bounding box center [409, 476] width 96 height 23
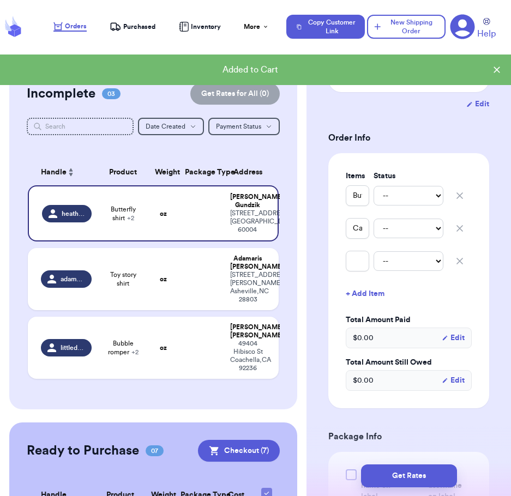
scroll to position [214, 0]
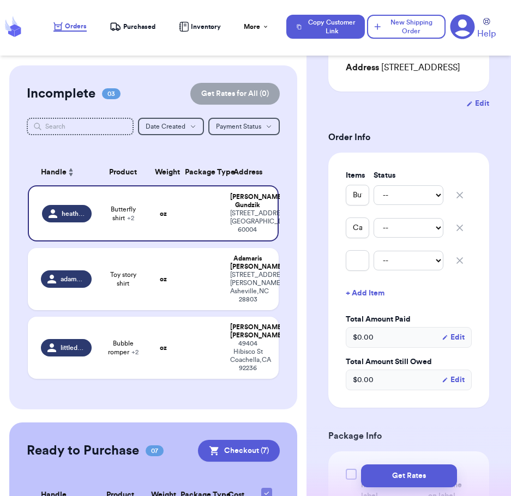
click at [454, 255] on icon "button" at bounding box center [459, 260] width 11 height 11
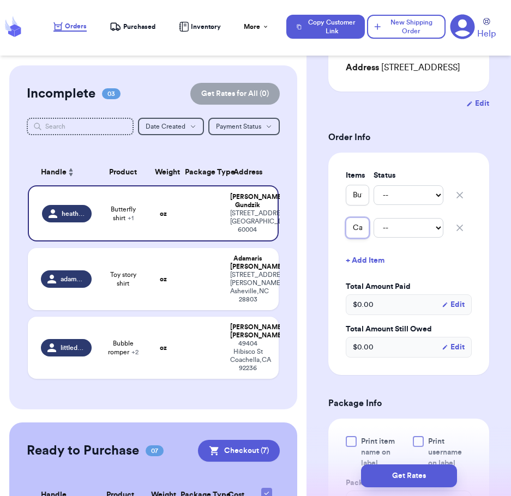
click at [352, 218] on input "Cat shirt" at bounding box center [357, 228] width 23 height 21
click at [457, 225] on icon "button" at bounding box center [459, 227] width 5 height 5
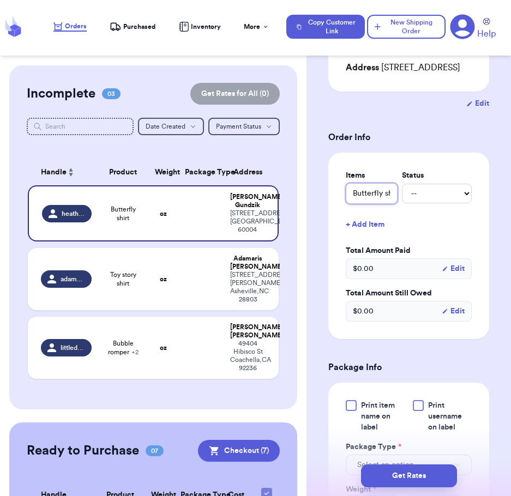
click at [385, 183] on input "Butterfly shirt" at bounding box center [372, 193] width 52 height 21
click at [384, 183] on input "Butterfly shirt" at bounding box center [372, 193] width 52 height 21
click at [381, 183] on input "Butterfly shirt" at bounding box center [372, 193] width 52 height 21
click at [367, 213] on button "+ Add Item" at bounding box center [409, 225] width 135 height 24
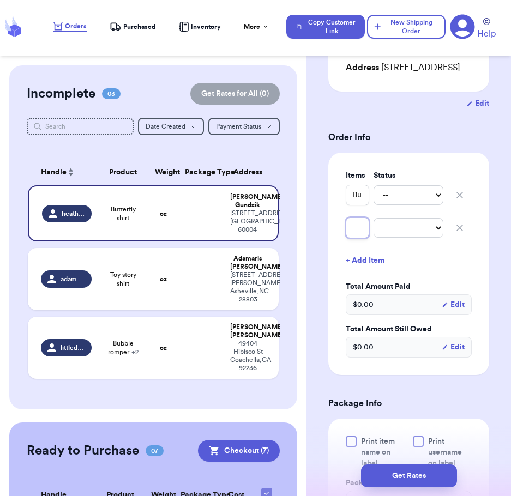
click at [356, 218] on input "text" at bounding box center [357, 228] width 23 height 21
click at [480, 286] on div "Items Status Butterfly shirt -- Paid Owes Cat Shirt -- Paid Owes + Add Item Tot…" at bounding box center [408, 264] width 161 height 223
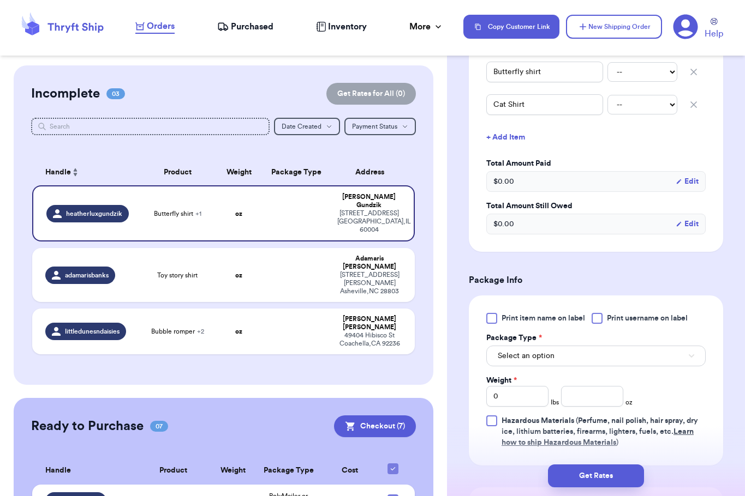
scroll to position [351, 0]
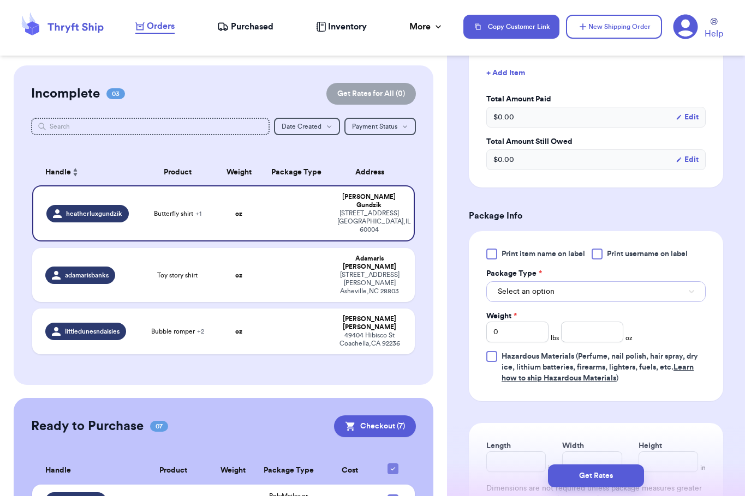
click at [511, 302] on button "Select an option" at bounding box center [595, 292] width 219 height 21
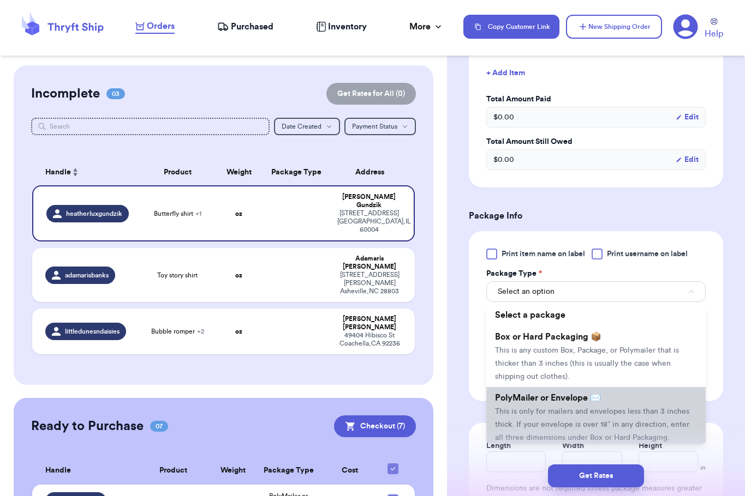
click at [511, 417] on li "PolyMailer or Envelope ✉️ This is only for mailers and envelopes less than 3 in…" at bounding box center [595, 417] width 219 height 61
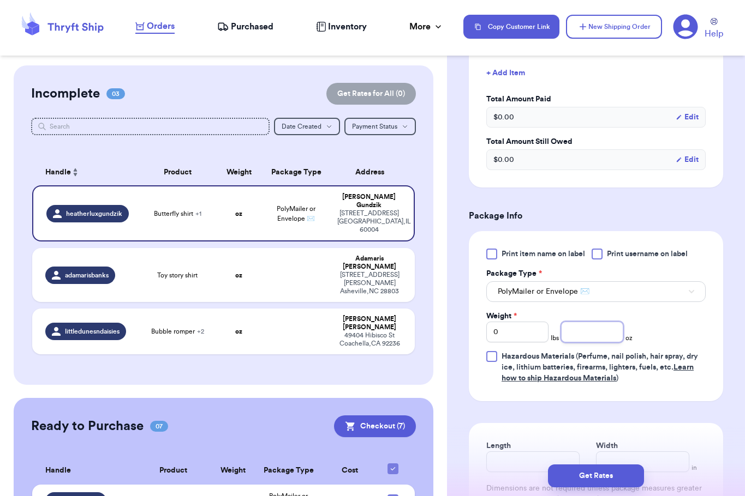
click at [511, 343] on input "number" at bounding box center [592, 332] width 62 height 21
click at [511, 370] on div "Print item name on label Print username on label Package Type * PolyMailer or E…" at bounding box center [596, 316] width 254 height 170
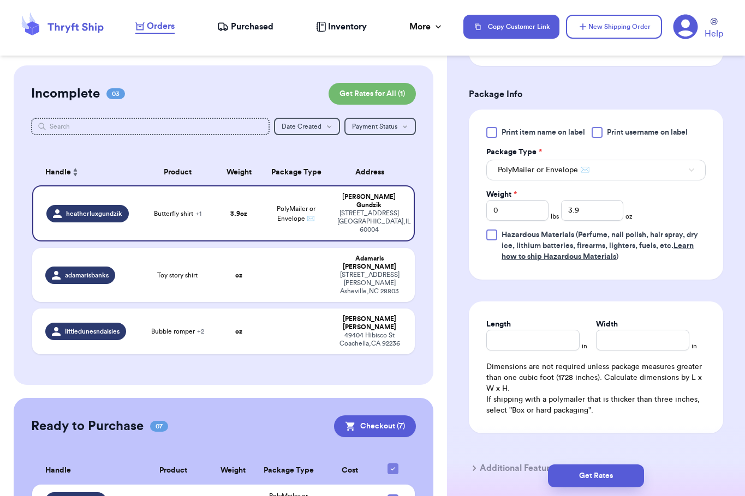
scroll to position [474, 0]
click at [511, 478] on button "Get Rates" at bounding box center [596, 476] width 96 height 23
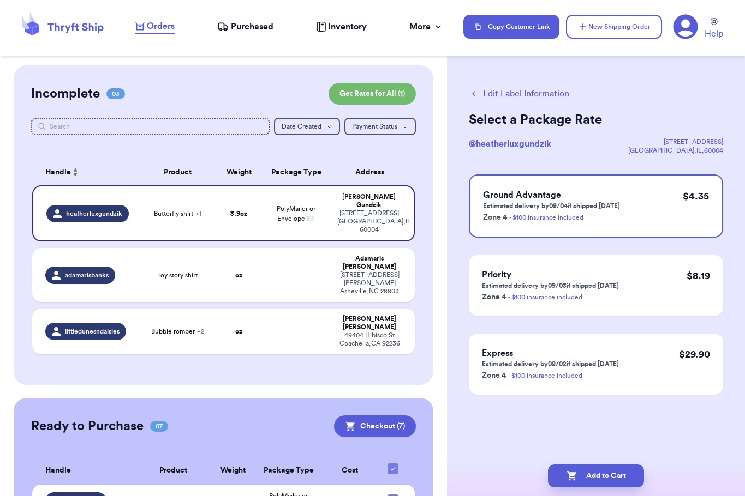
scroll to position [0, 0]
click at [511, 471] on button "Add to Cart" at bounding box center [596, 476] width 96 height 23
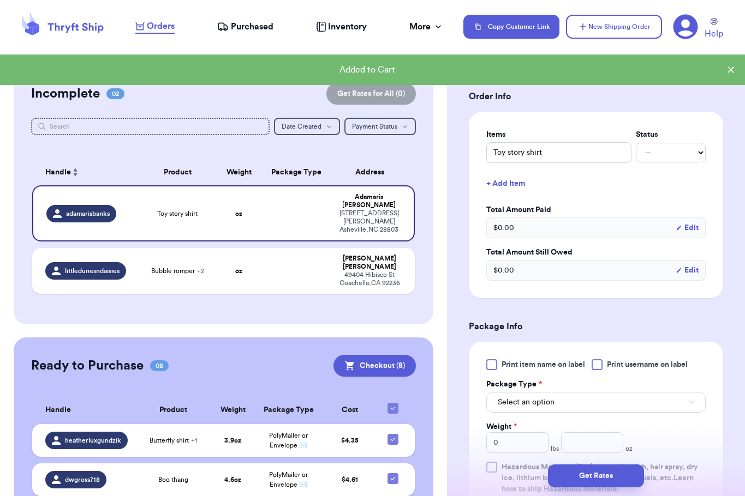
scroll to position [276, 0]
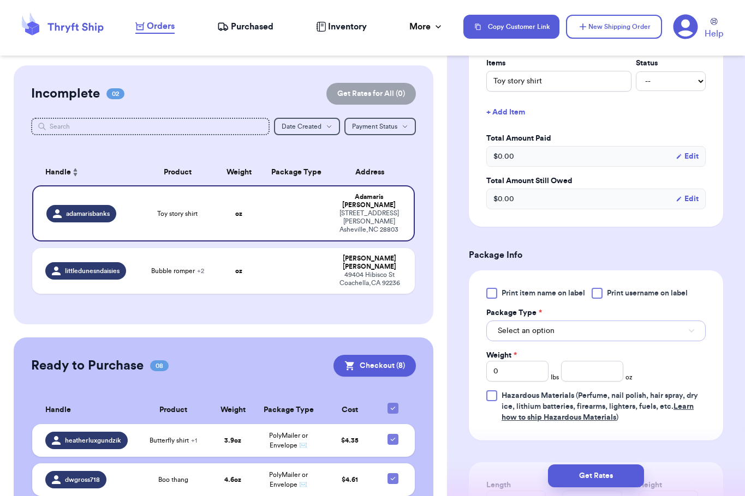
click at [511, 329] on span "Select an option" at bounding box center [526, 331] width 57 height 11
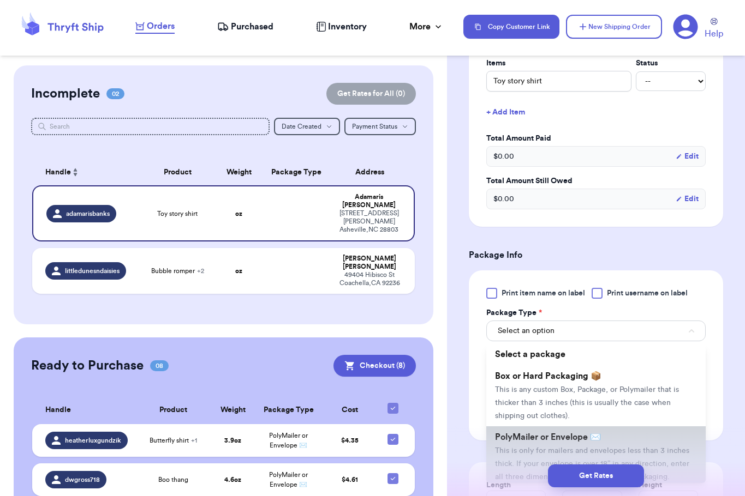
click at [511, 445] on li "PolyMailer or Envelope ✉️ This is only for mailers and envelopes less than 3 in…" at bounding box center [595, 457] width 219 height 61
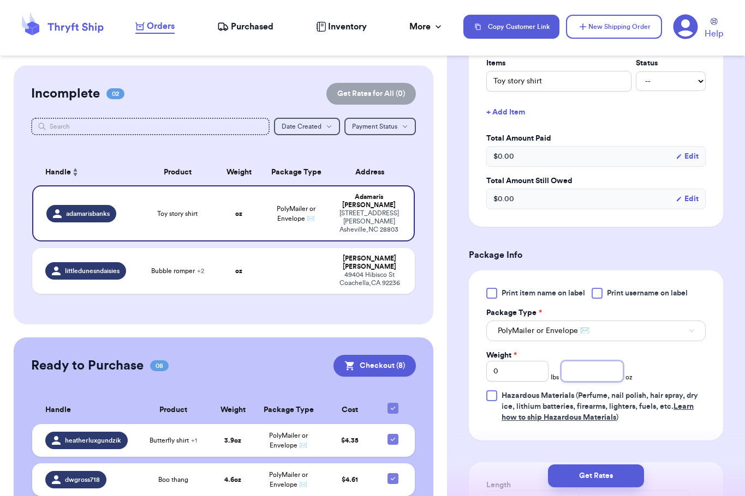
click at [511, 362] on input "number" at bounding box center [592, 371] width 62 height 21
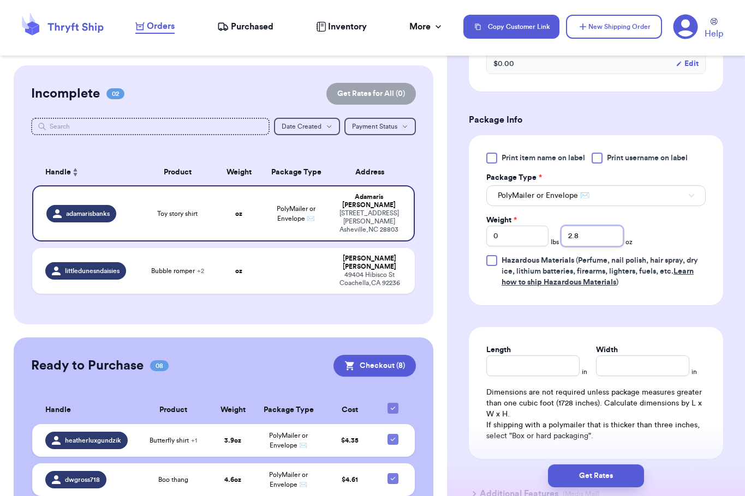
scroll to position [412, 0]
click at [511, 472] on button "Get Rates" at bounding box center [596, 476] width 96 height 23
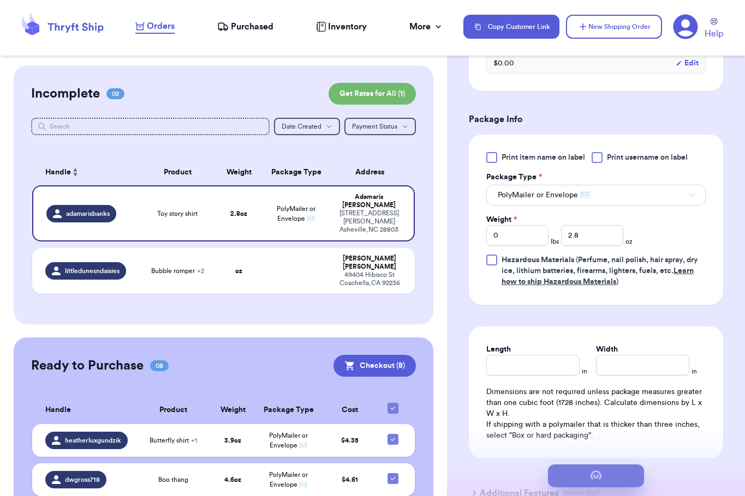
scroll to position [0, 0]
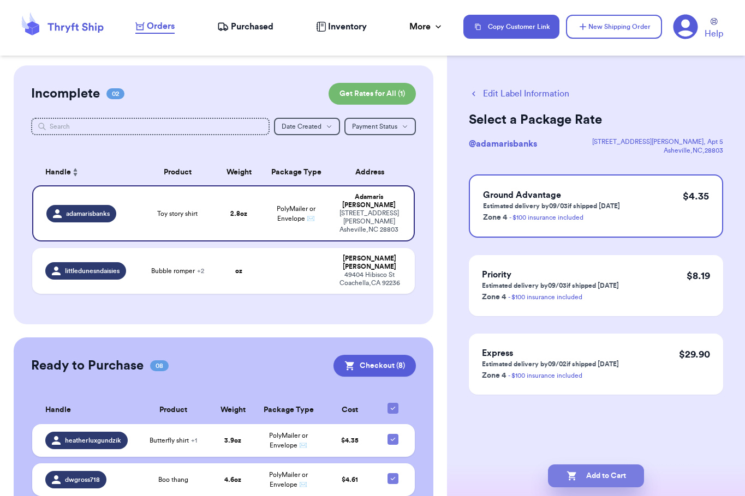
click at [511, 474] on button "Add to Cart" at bounding box center [596, 476] width 96 height 23
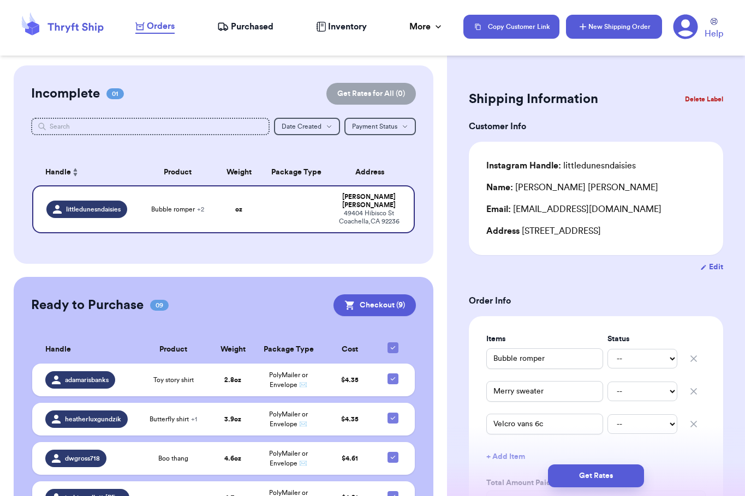
click at [511, 32] on button "New Shipping Order" at bounding box center [614, 27] width 96 height 24
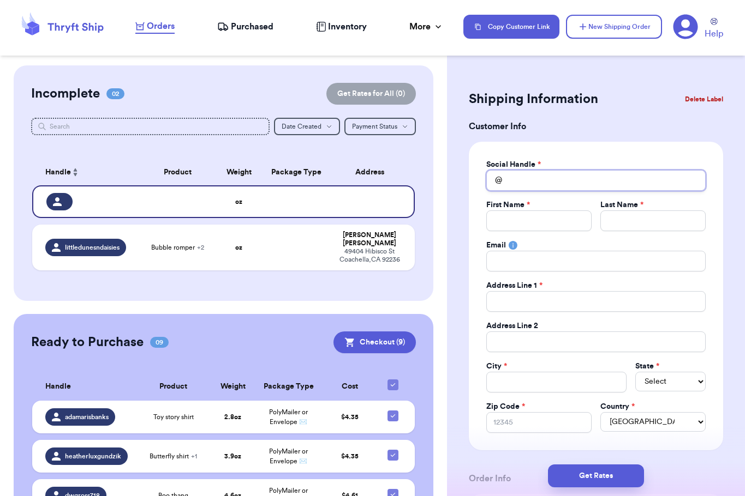
click at [511, 188] on input "Total Amount Paid" at bounding box center [595, 180] width 219 height 21
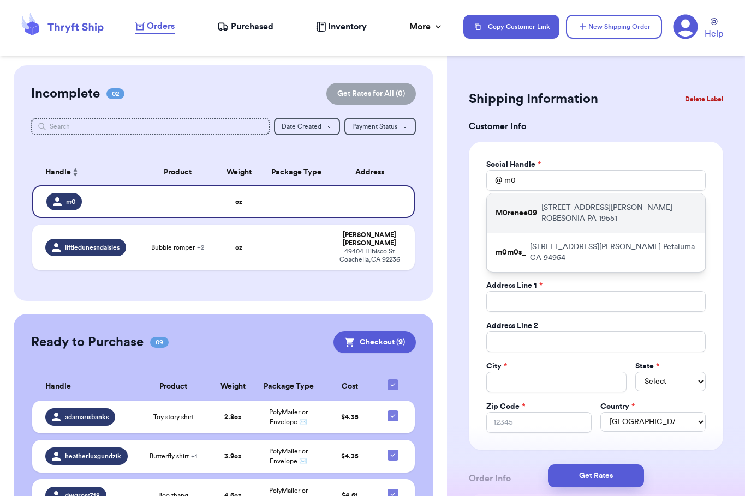
click at [511, 202] on p "[STREET_ADDRESS][PERSON_NAME]" at bounding box center [618, 213] width 155 height 22
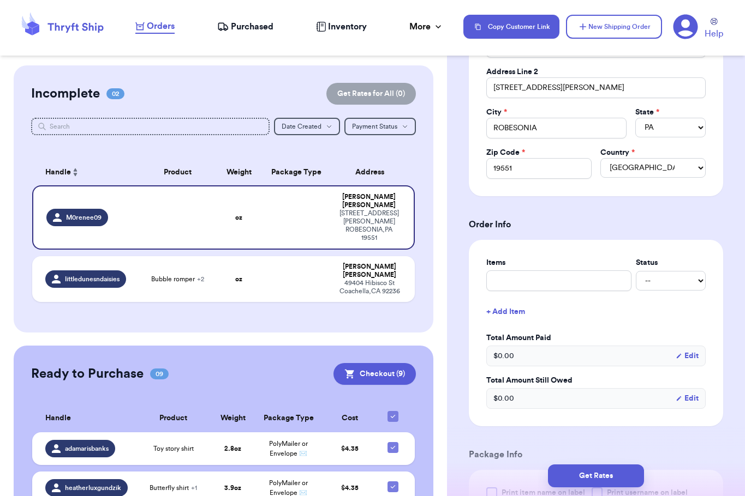
scroll to position [254, 0]
drag, startPoint x: 566, startPoint y: 92, endPoint x: 459, endPoint y: 88, distance: 107.6
click at [459, 88] on div "Shipping Information Delete Label Customer Info Social Handle * @ M0renee09 Fir…" at bounding box center [596, 370] width 298 height 1116
click at [482, 215] on form "Shipping Information Delete Label Customer Info Social Handle * @ M0renee09 Fir…" at bounding box center [596, 343] width 254 height 1018
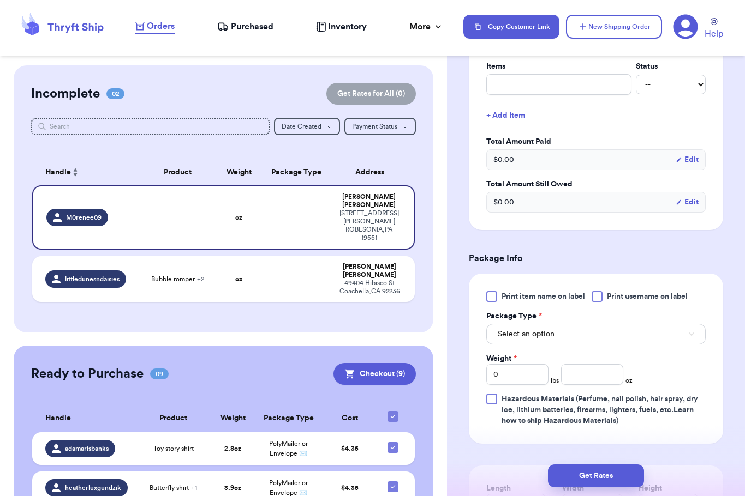
scroll to position [496, 0]
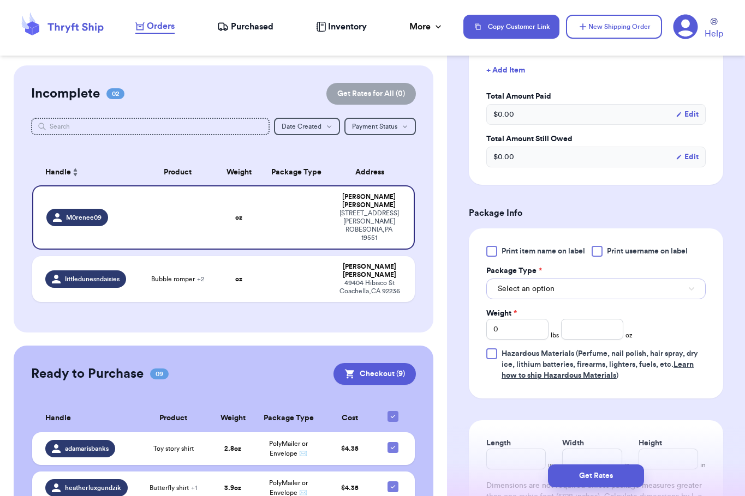
click at [511, 292] on span "Select an option" at bounding box center [526, 289] width 57 height 11
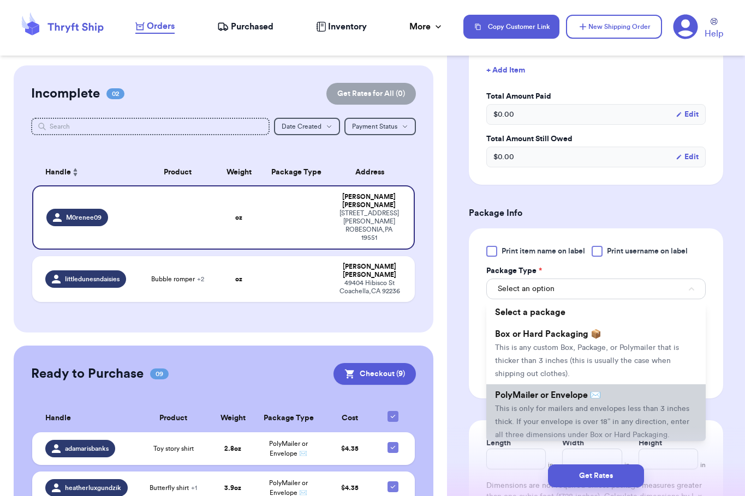
click at [511, 396] on span "PolyMailer or Envelope ✉️" at bounding box center [548, 395] width 106 height 9
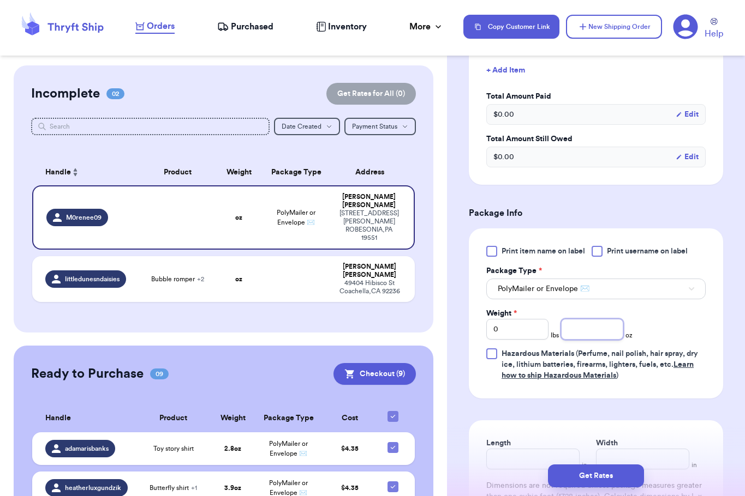
click at [511, 328] on input "number" at bounding box center [592, 329] width 62 height 21
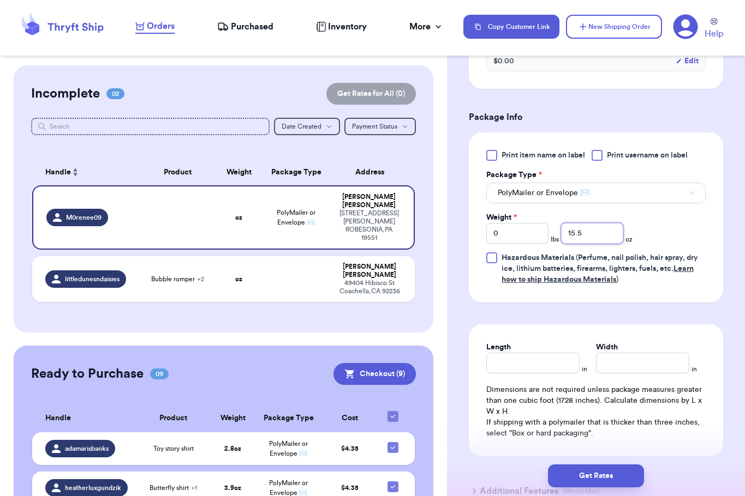
scroll to position [596, 0]
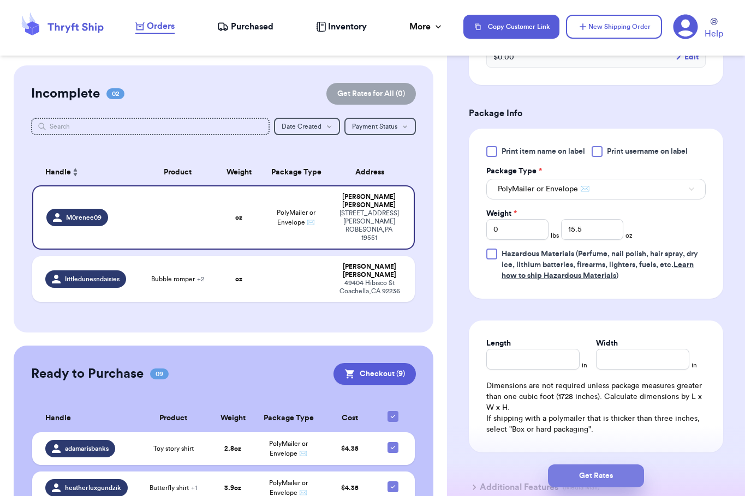
click at [511, 471] on button "Get Rates" at bounding box center [596, 476] width 96 height 23
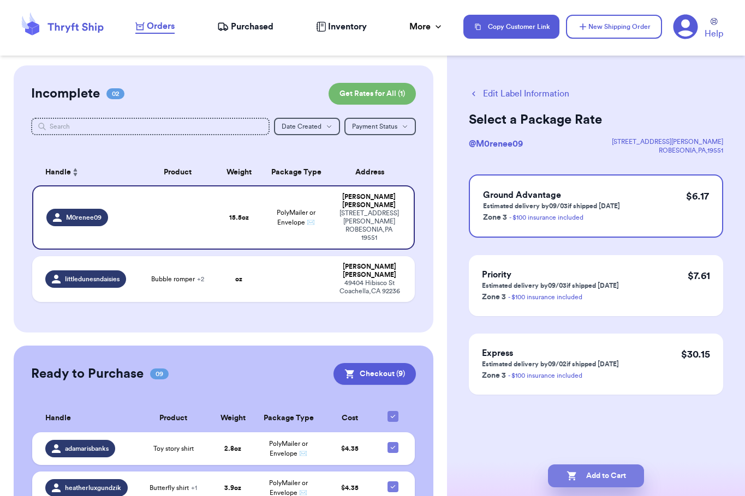
click at [511, 471] on button "Add to Cart" at bounding box center [596, 476] width 96 height 23
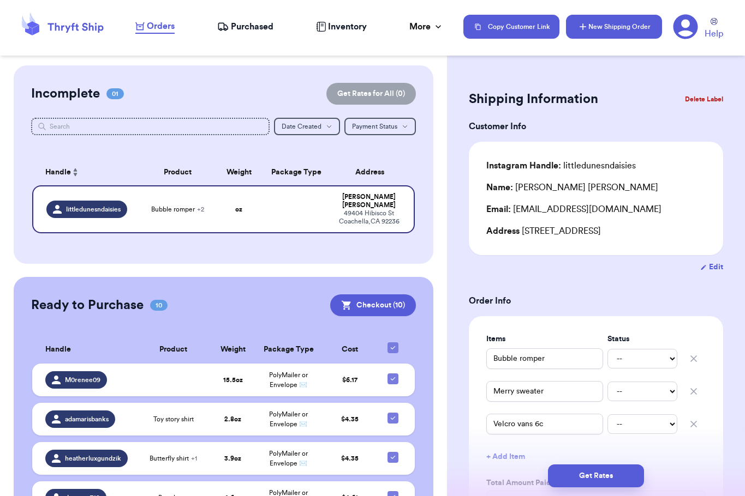
click at [511, 24] on button "New Shipping Order" at bounding box center [614, 27] width 96 height 24
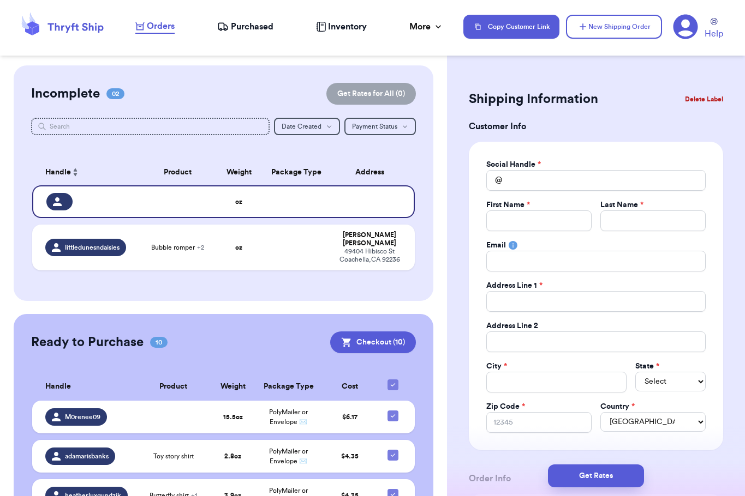
click at [511, 169] on div "Social Handle *" at bounding box center [595, 164] width 219 height 11
click at [511, 183] on input "Total Amount Paid" at bounding box center [595, 180] width 219 height 21
click at [511, 160] on div "Social Handle *" at bounding box center [595, 164] width 219 height 11
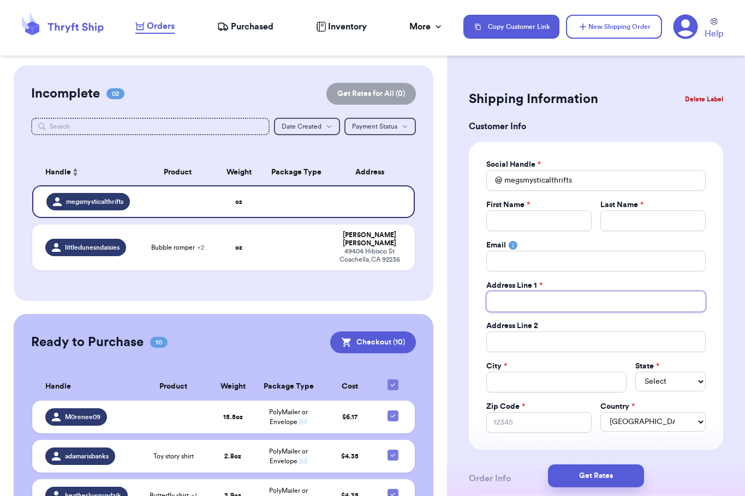
click at [511, 303] on input "Total Amount Paid" at bounding box center [595, 301] width 219 height 21
paste input "1619 N Monaco Ln"
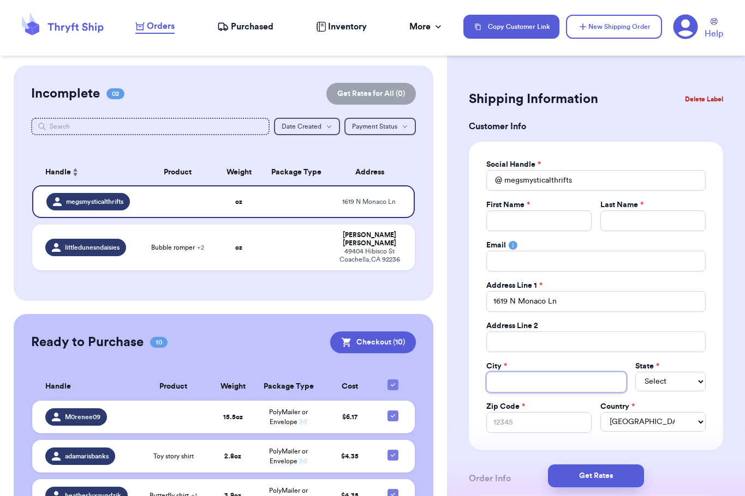
click at [511, 386] on input "Total Amount Paid" at bounding box center [556, 382] width 140 height 21
click at [511, 391] on input "Clovis" at bounding box center [556, 382] width 140 height 21
click at [511, 423] on input "Zip Code *" at bounding box center [538, 422] width 105 height 21
paste input "93619"
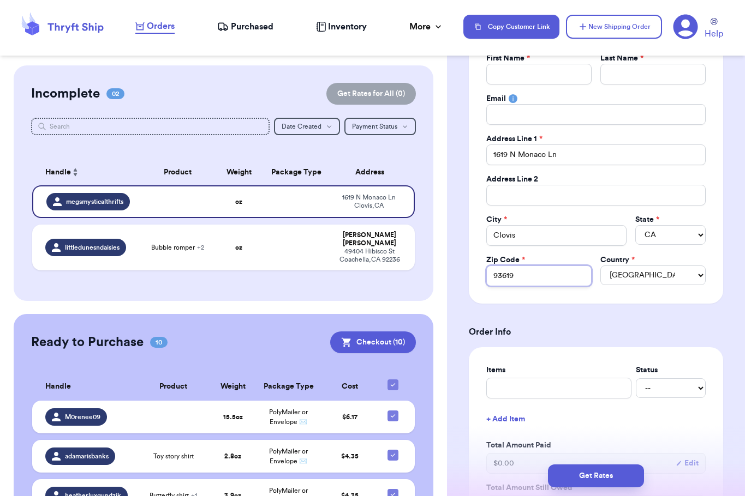
scroll to position [193, 0]
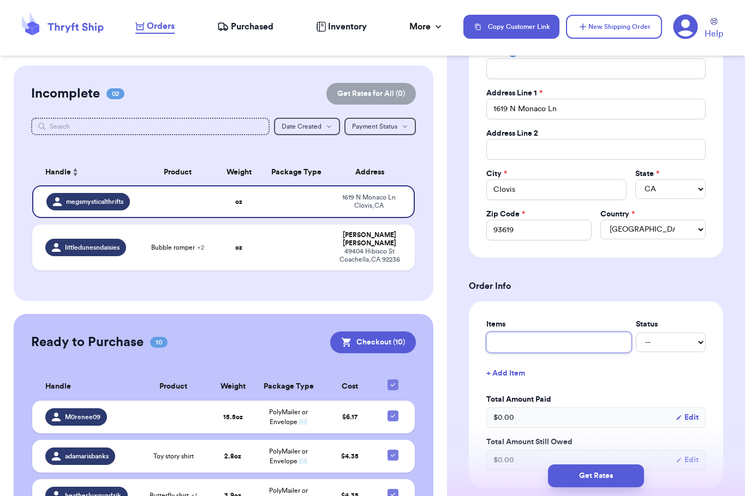
click at [511, 333] on input "text" at bounding box center [558, 342] width 145 height 21
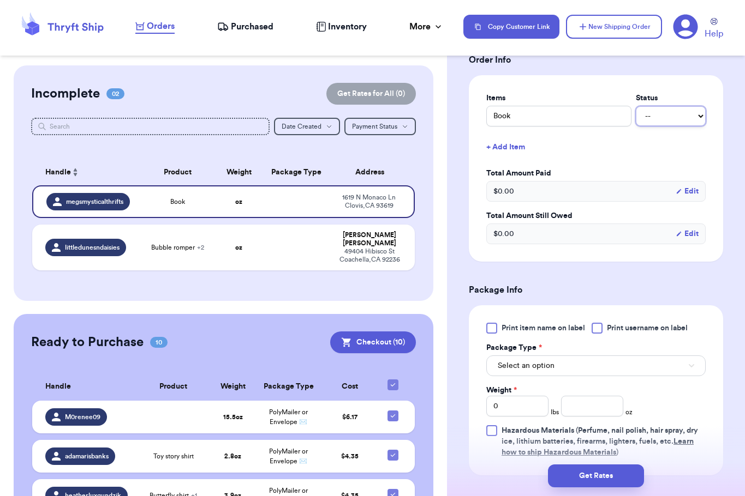
scroll to position [424, 0]
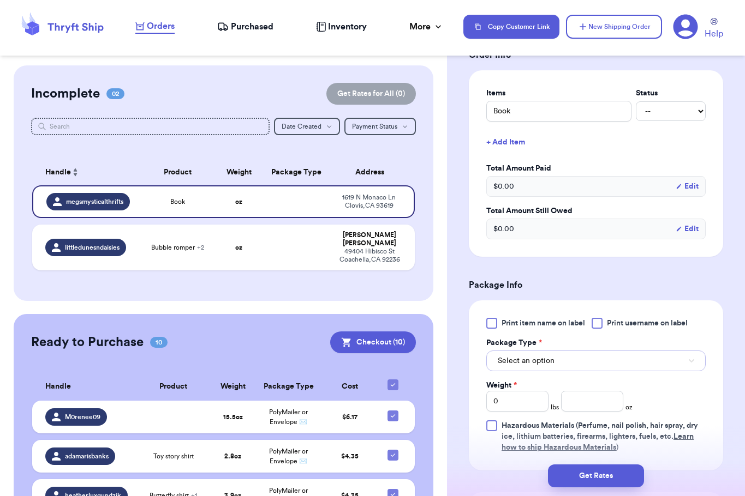
click at [511, 367] on button "Select an option" at bounding box center [595, 361] width 219 height 21
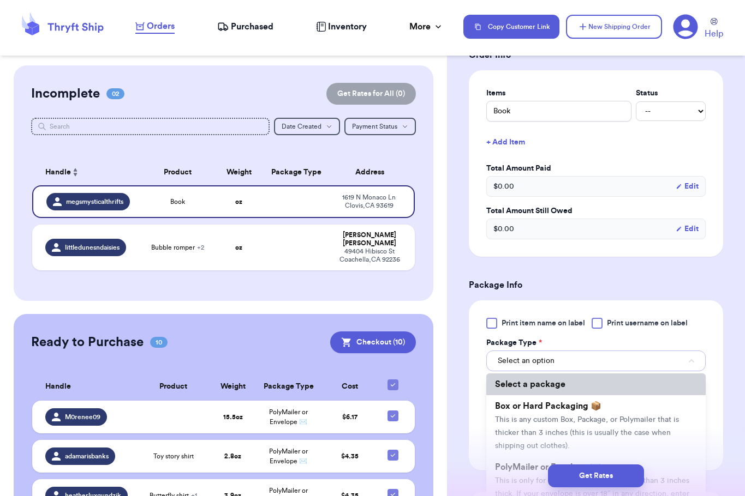
scroll to position [50, 0]
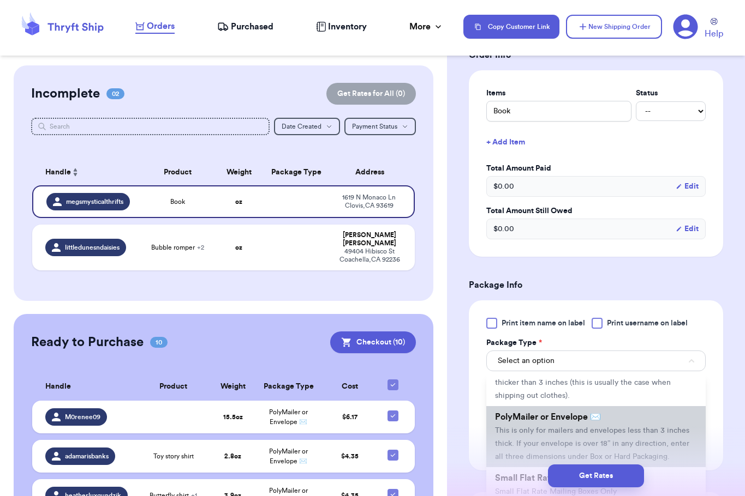
click at [511, 417] on span "PolyMailer or Envelope ✉️" at bounding box center [548, 417] width 106 height 9
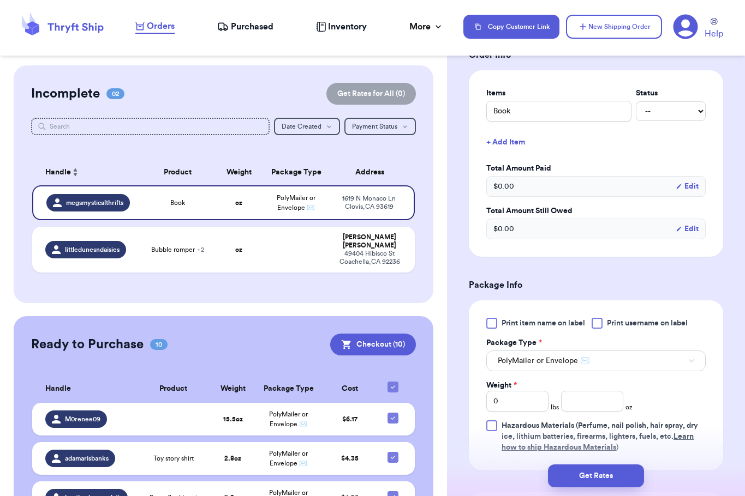
click at [511, 414] on div "Print item name on label Print username on label Package Type * PolyMailer or E…" at bounding box center [595, 385] width 219 height 135
click at [511, 410] on input "number" at bounding box center [592, 401] width 62 height 21
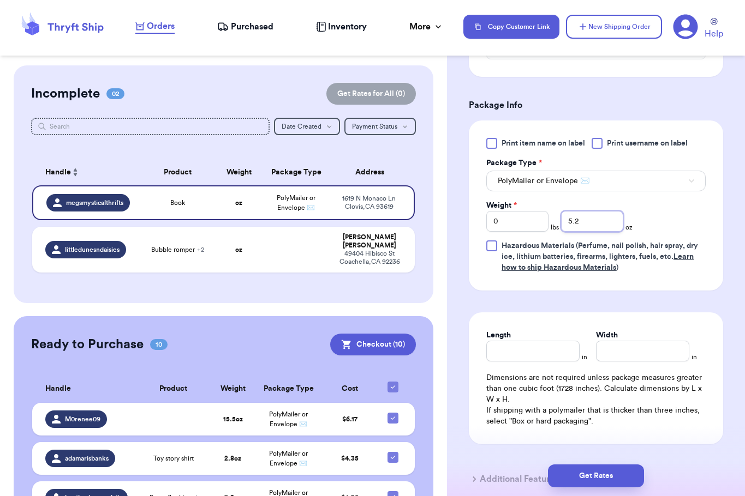
scroll to position [663, 0]
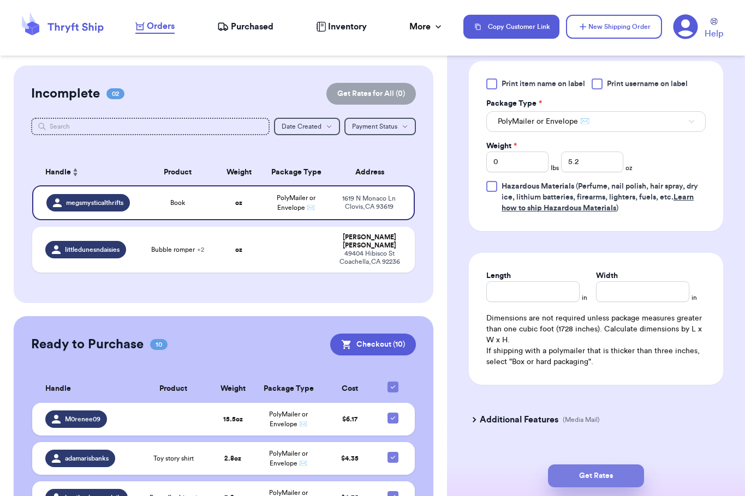
click at [511, 483] on button "Get Rates" at bounding box center [596, 476] width 96 height 23
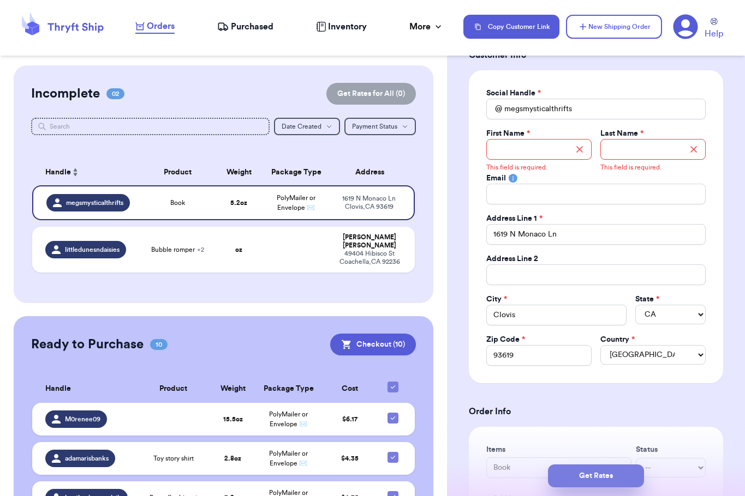
scroll to position [0, 0]
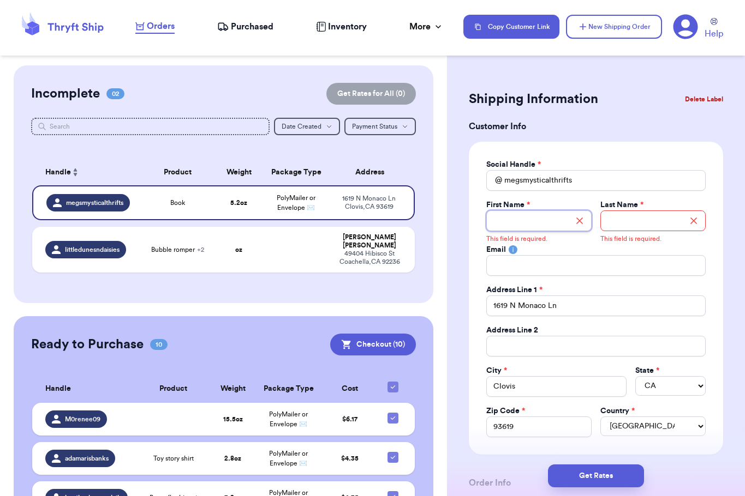
click at [511, 224] on input "Total Amount Paid" at bounding box center [538, 221] width 105 height 21
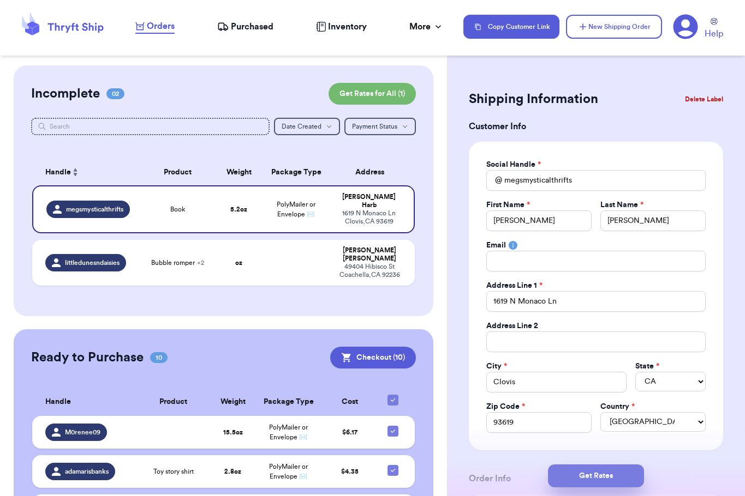
click at [511, 471] on button "Get Rates" at bounding box center [596, 476] width 96 height 23
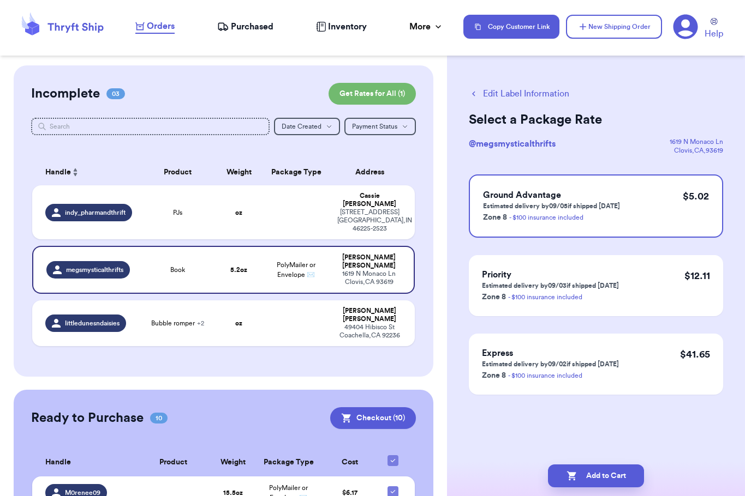
click at [511, 107] on div "Edit Label Information Select a Package Rate @ megsmysticalthrifts [STREET_ADDR…" at bounding box center [596, 268] width 298 height 406
click at [294, 219] on td at bounding box center [296, 213] width 69 height 54
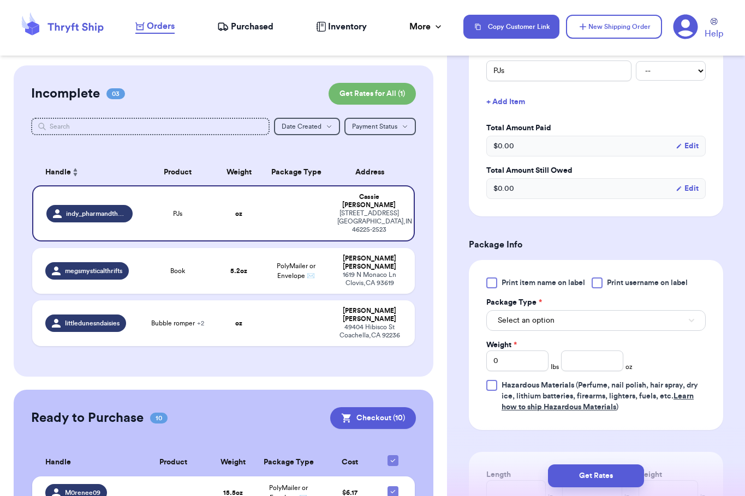
scroll to position [288, 0]
click at [511, 320] on span "Select an option" at bounding box center [526, 319] width 57 height 11
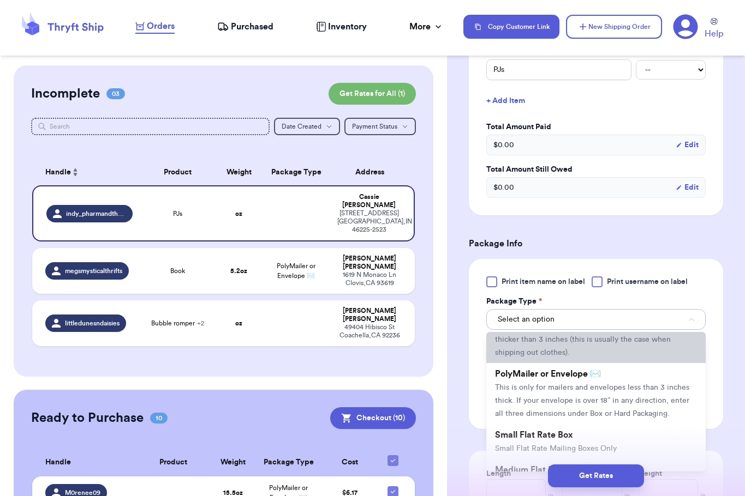
scroll to position [52, 0]
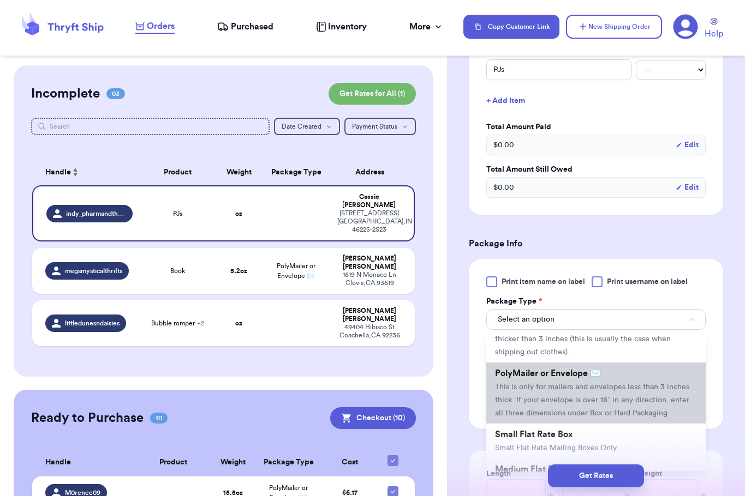
click at [511, 390] on span "This is only for mailers and envelopes less than 3 inches thick. If your envelo…" at bounding box center [592, 401] width 194 height 34
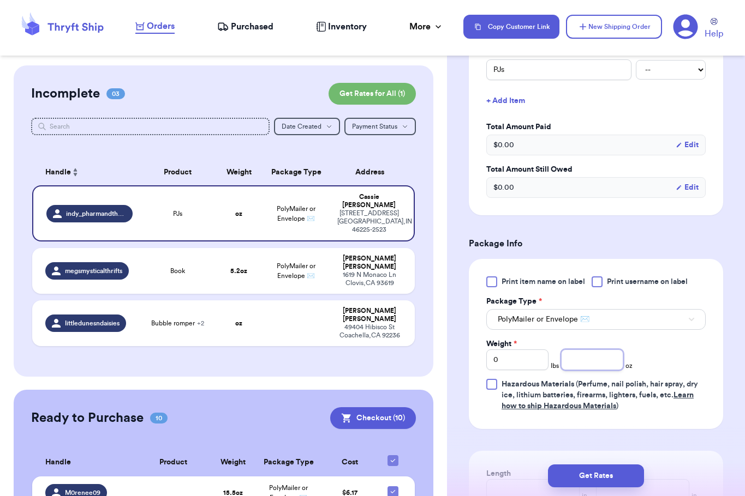
click at [511, 362] on input "number" at bounding box center [592, 360] width 62 height 21
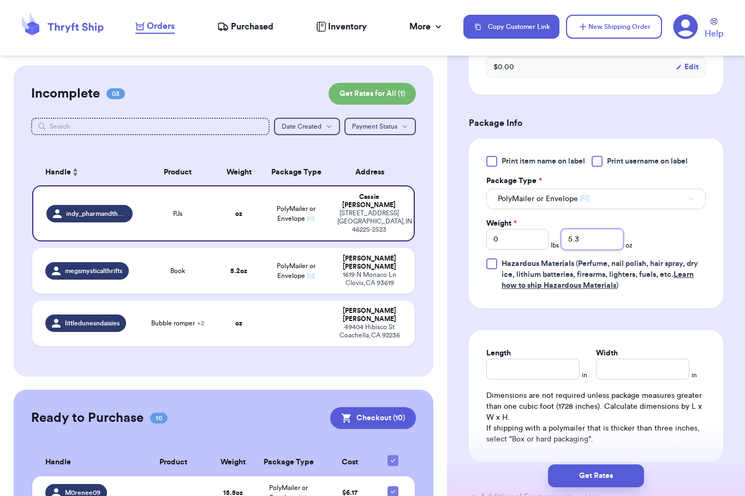
scroll to position [416, 0]
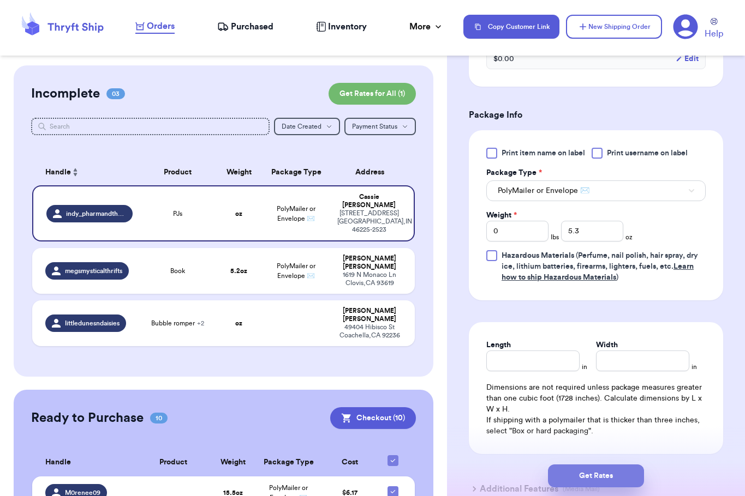
click at [511, 474] on button "Get Rates" at bounding box center [596, 476] width 96 height 23
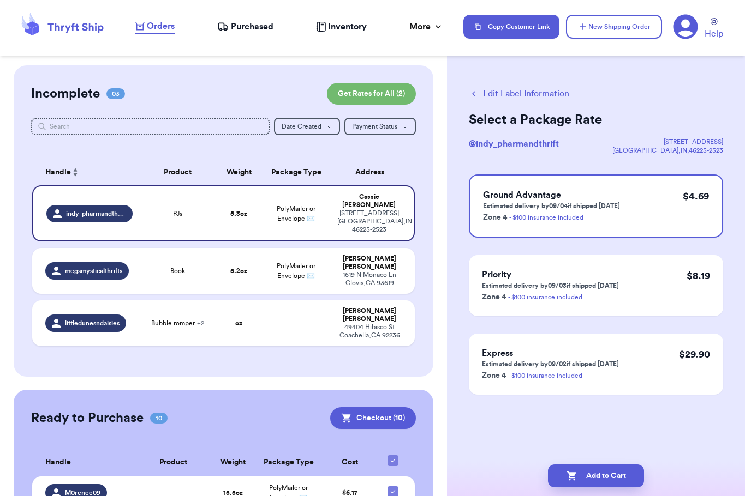
scroll to position [0, 0]
click at [511, 474] on button "Add to Cart" at bounding box center [596, 476] width 96 height 23
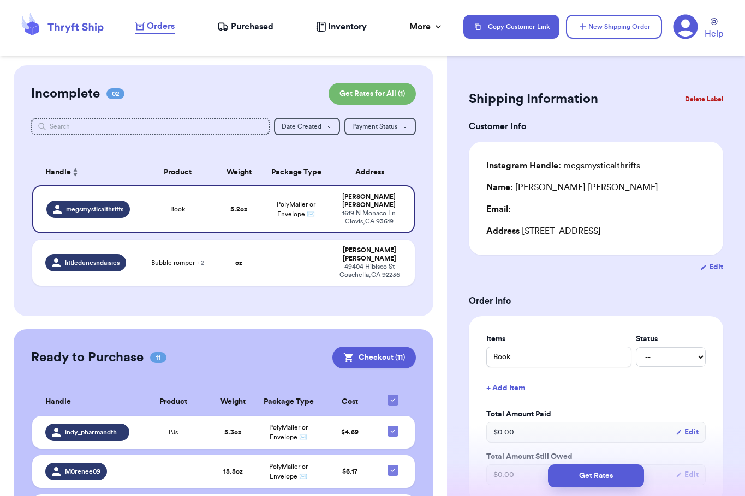
click at [511, 97] on div "Shipping Information Delete Label" at bounding box center [596, 99] width 254 height 24
click at [292, 77] on div "Incomplete 02 Get Rates for All ( 1 ) Get Rates for All ( 1 ) Date Created Date…" at bounding box center [224, 190] width 420 height 251
click at [511, 28] on button "New Shipping Order" at bounding box center [614, 27] width 96 height 24
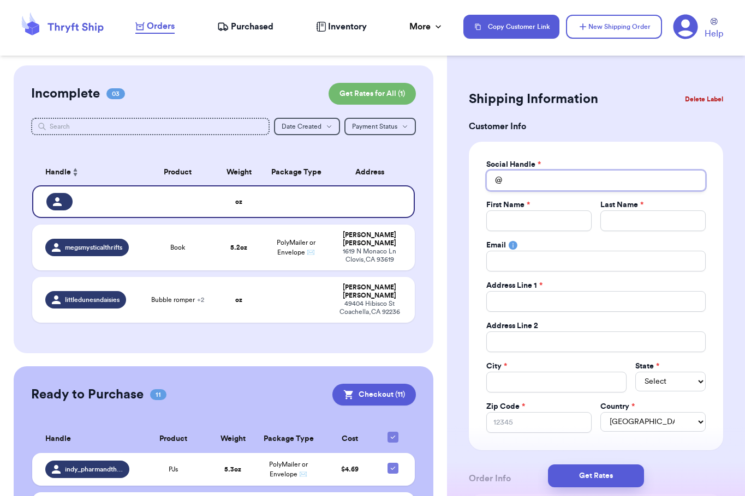
click at [511, 183] on input "Total Amount Paid" at bounding box center [595, 180] width 219 height 21
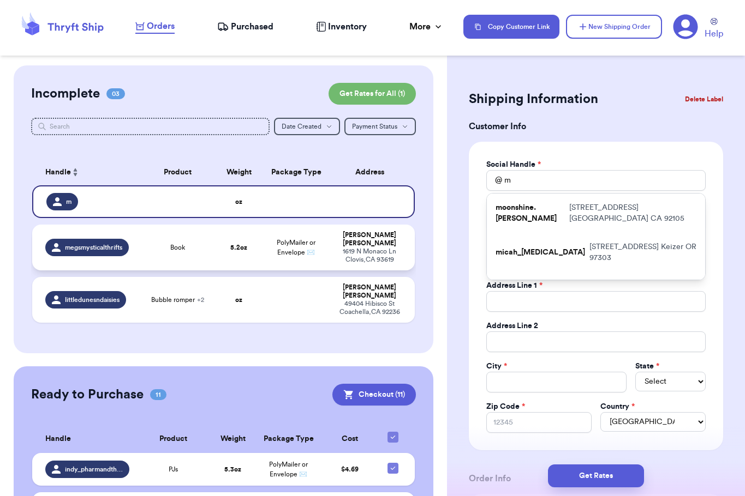
click at [368, 236] on div "[PERSON_NAME]" at bounding box center [369, 239] width 64 height 16
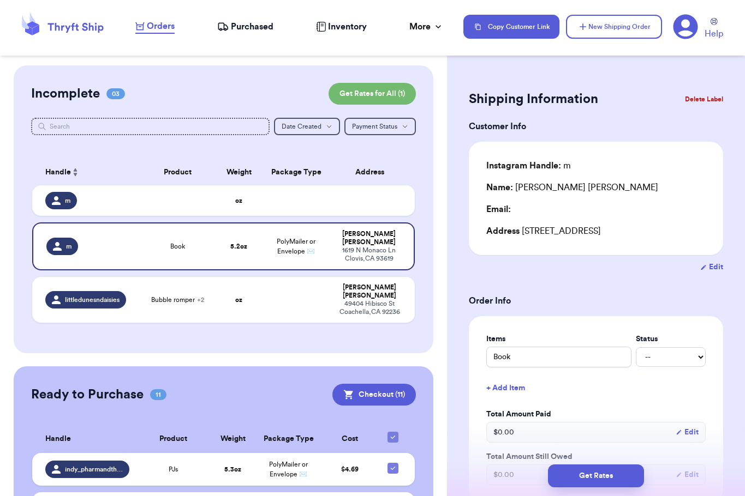
click at [511, 270] on button "Edit" at bounding box center [711, 267] width 23 height 11
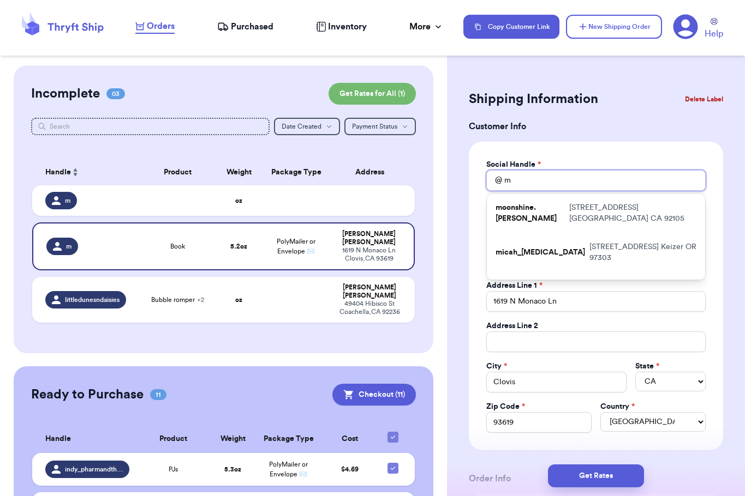
click at [511, 180] on input "m" at bounding box center [595, 180] width 219 height 21
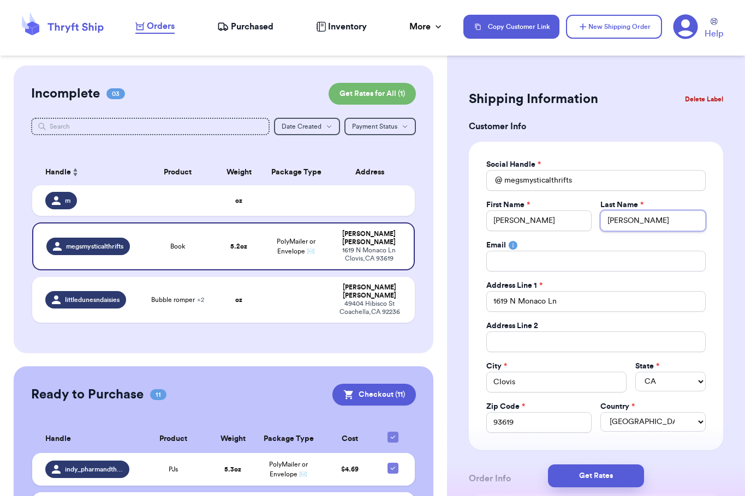
drag, startPoint x: 639, startPoint y: 212, endPoint x: 591, endPoint y: 214, distance: 48.1
click at [511, 214] on div "First Name * [PERSON_NAME] Last Name * [PERSON_NAME]" at bounding box center [595, 216] width 219 height 32
drag, startPoint x: 571, startPoint y: 304, endPoint x: 462, endPoint y: 303, distance: 109.7
drag, startPoint x: 546, startPoint y: 384, endPoint x: 461, endPoint y: 382, distance: 85.1
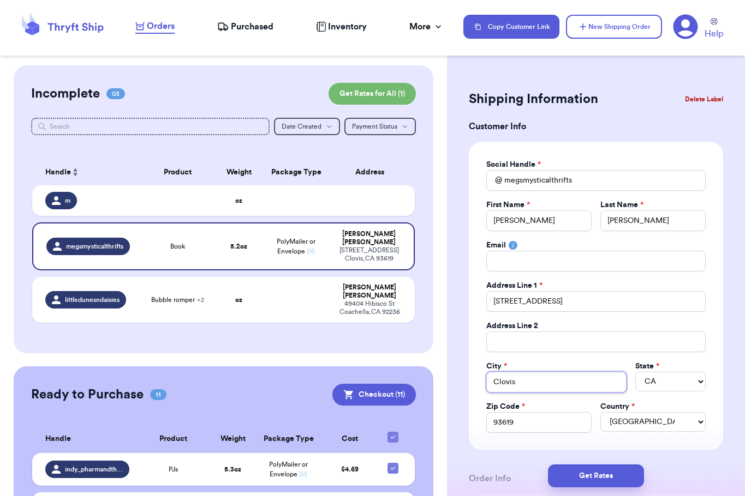
click at [511, 378] on select "AL AK AZ AR CA CO CT DE DC [GEOGRAPHIC_DATA] [GEOGRAPHIC_DATA] HI ID IL IN IA […" at bounding box center [670, 382] width 70 height 20
click at [511, 372] on select "AL AK AZ AR CA CO CT DE DC [GEOGRAPHIC_DATA] [GEOGRAPHIC_DATA] HI ID IL IN IA […" at bounding box center [670, 382] width 70 height 20
drag, startPoint x: 529, startPoint y: 428, endPoint x: 458, endPoint y: 423, distance: 71.1
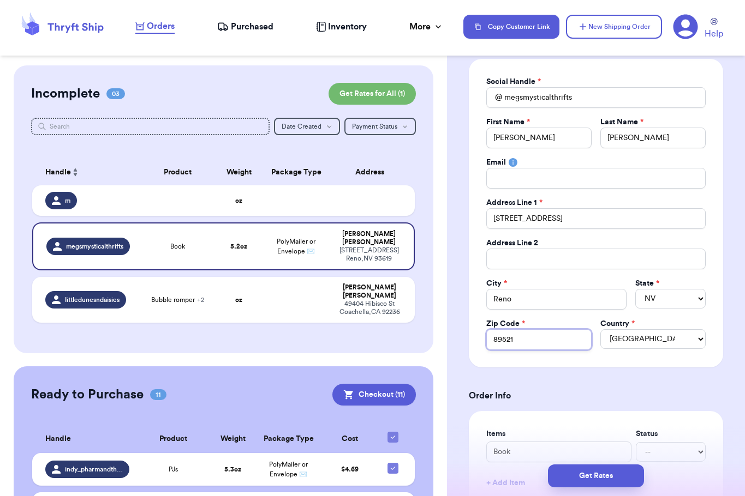
scroll to position [84, 0]
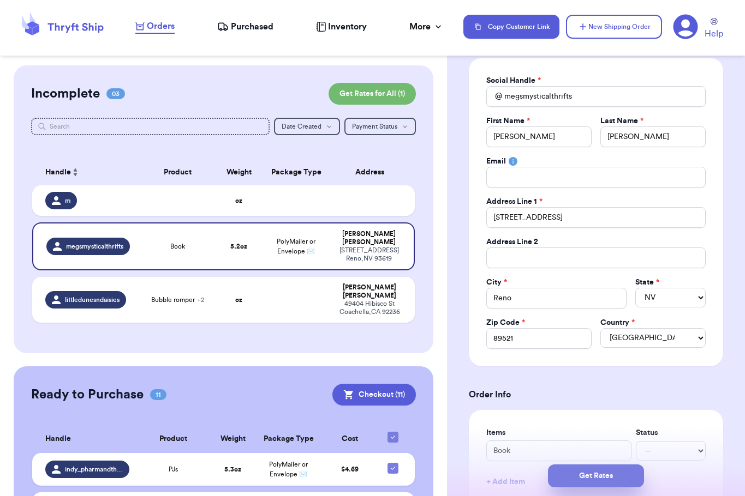
click at [511, 473] on button "Get Rates" at bounding box center [596, 476] width 96 height 23
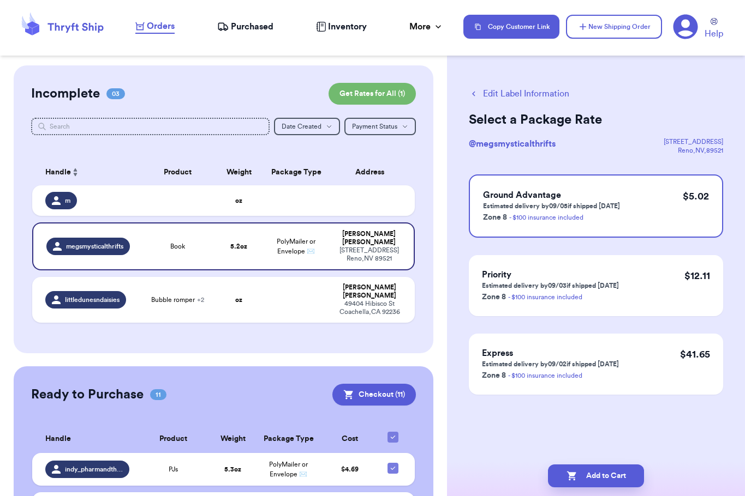
scroll to position [0, 0]
click at [511, 464] on div "Add to Cart" at bounding box center [596, 476] width 298 height 40
click at [511, 479] on button "Add to Cart" at bounding box center [596, 476] width 96 height 23
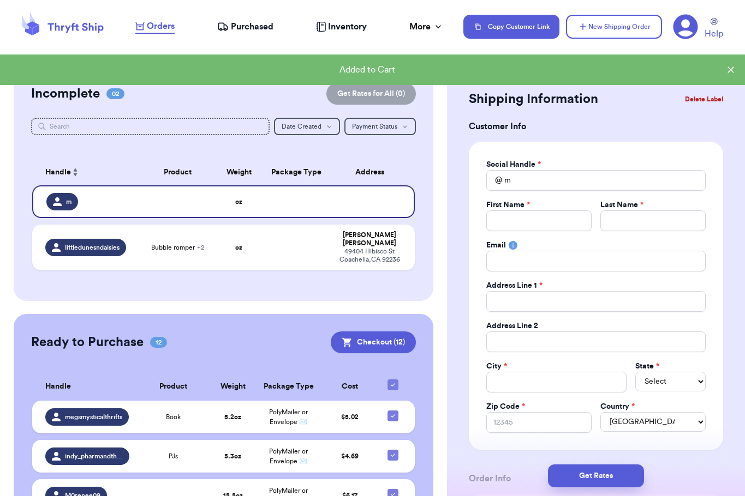
scroll to position [434, 0]
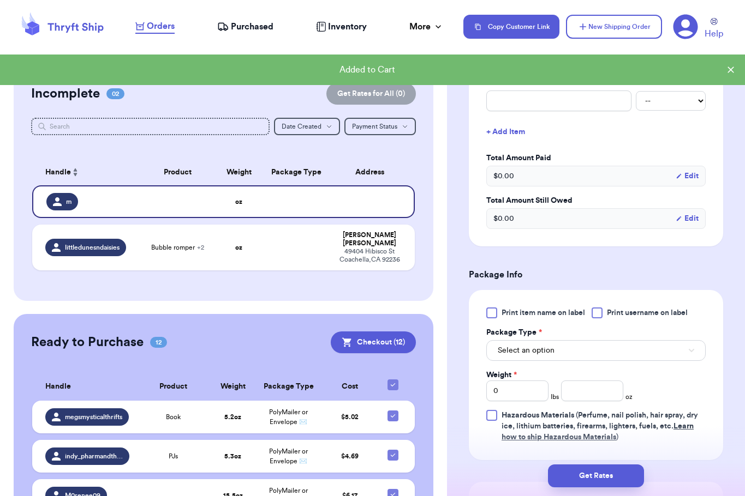
click at [511, 211] on div "Shipping Information Delete Label Customer Info Social Handle * @ m First Name …" at bounding box center [596, 189] width 298 height 1116
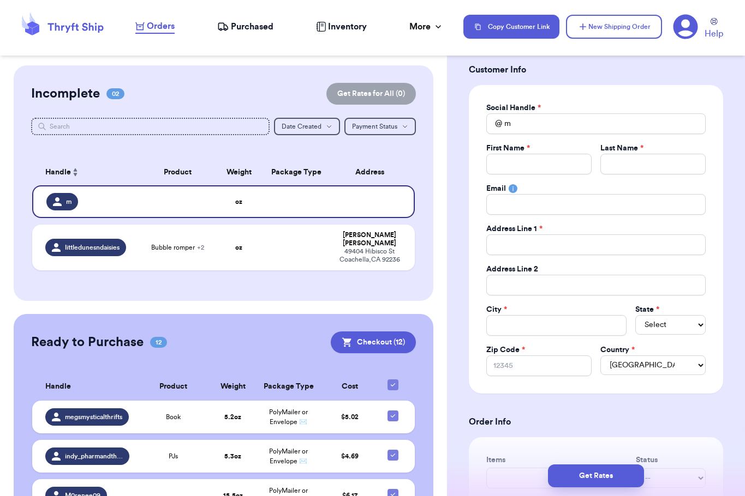
scroll to position [0, 0]
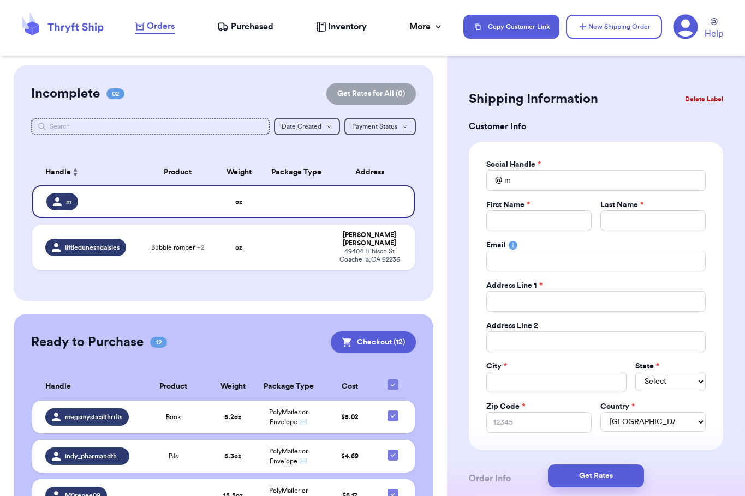
click at [511, 99] on button "Delete Label" at bounding box center [703, 99] width 47 height 24
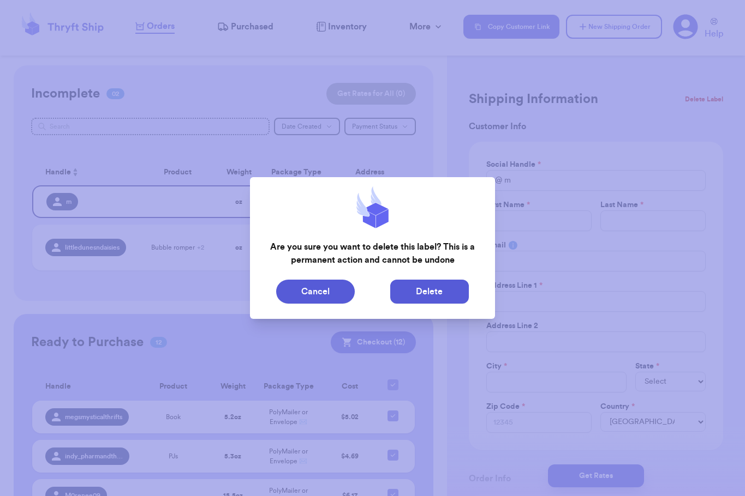
click at [439, 285] on button "Delete" at bounding box center [429, 292] width 79 height 24
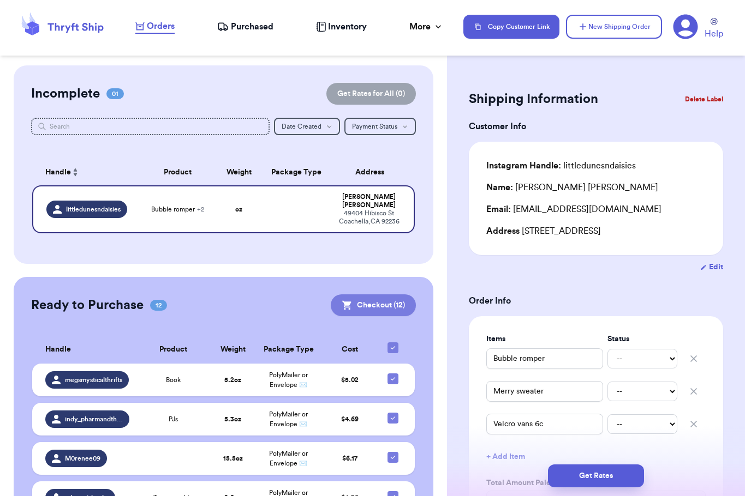
click at [380, 308] on button "Checkout ( 12 )" at bounding box center [373, 306] width 85 height 22
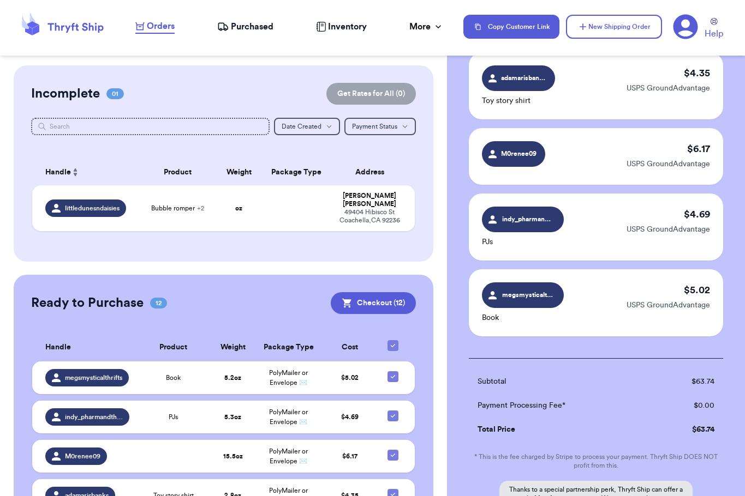
scroll to position [815, 0]
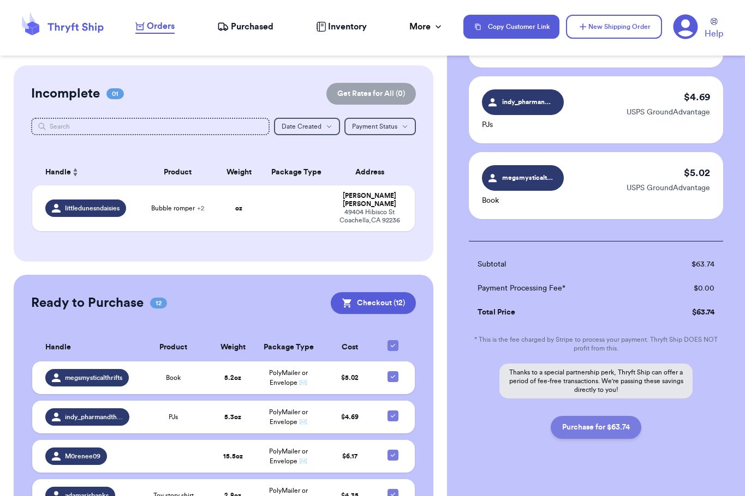
click at [511, 416] on button "Purchase for $63.74" at bounding box center [596, 427] width 91 height 23
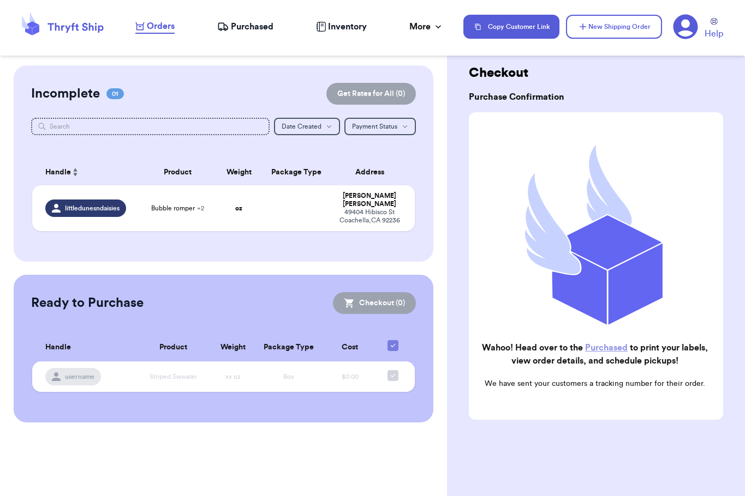
scroll to position [16, 0]
